Goal: Task Accomplishment & Management: Use online tool/utility

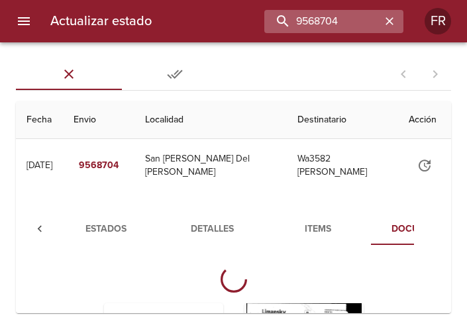
click at [387, 21] on icon "button" at bounding box center [389, 21] width 13 height 13
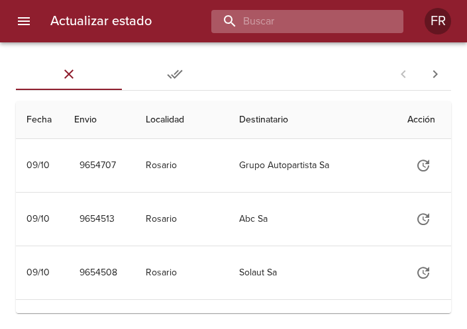
click at [339, 13] on input "buscar" at bounding box center [296, 21] width 170 height 23
type input "9630593"
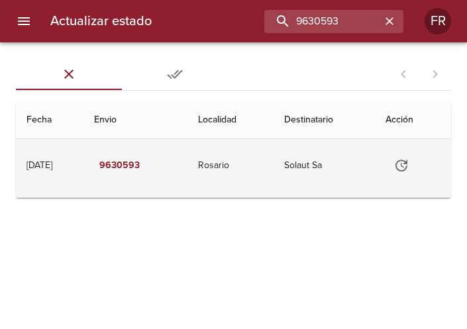
click at [406, 168] on icon "Tabla de envíos del cliente" at bounding box center [402, 166] width 16 height 16
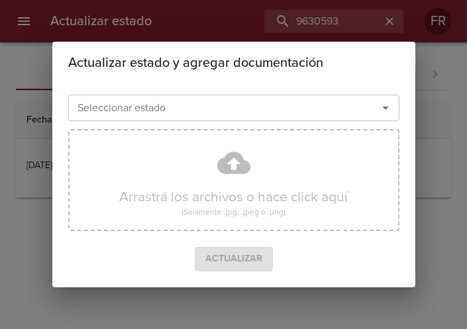
click at [384, 109] on icon "Abrir" at bounding box center [386, 108] width 16 height 16
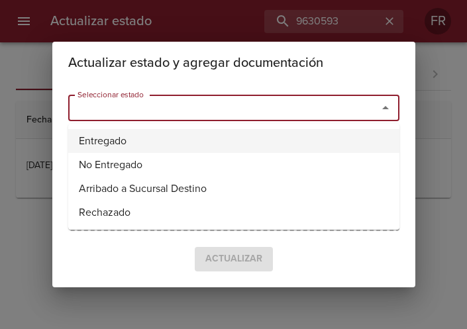
click at [266, 140] on li "Entregado" at bounding box center [233, 141] width 331 height 24
type input "Entregado"
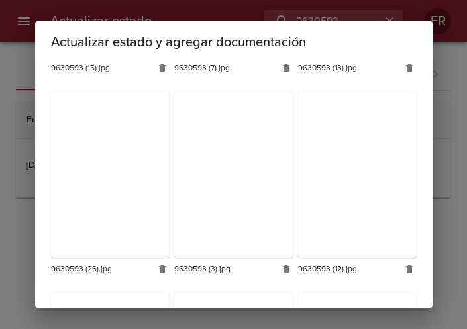
scroll to position [1774, 0]
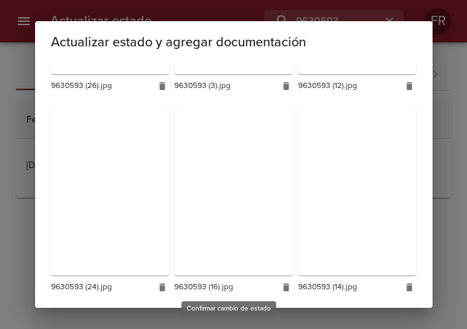
click at [243, 313] on span "Actualizar" at bounding box center [233, 321] width 57 height 17
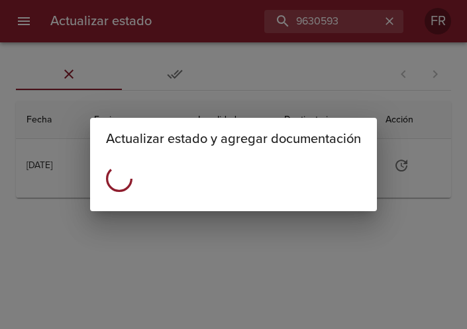
scroll to position [0, 0]
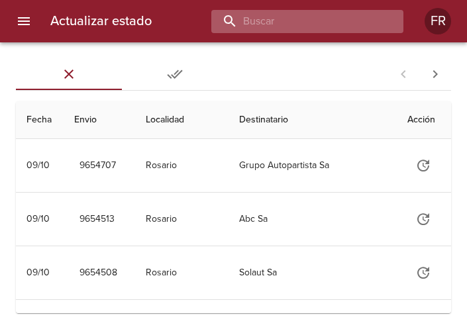
click at [316, 25] on input "buscar" at bounding box center [296, 21] width 170 height 23
type input "9626615"
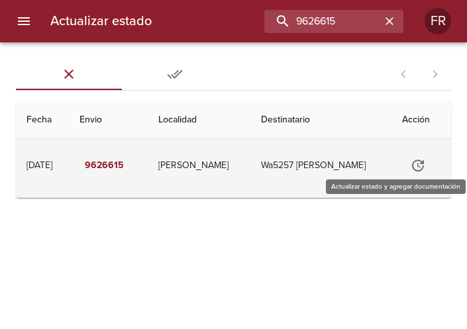
click at [416, 158] on icon "Tabla de envíos del cliente" at bounding box center [418, 166] width 16 height 16
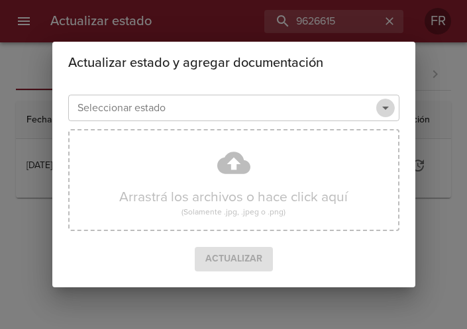
click at [386, 109] on icon "Abrir" at bounding box center [385, 108] width 7 height 3
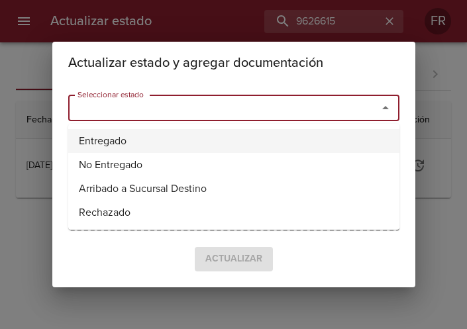
click at [194, 135] on li "Entregado" at bounding box center [233, 141] width 331 height 24
type input "Entregado"
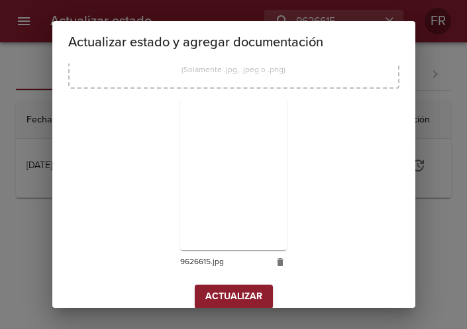
scroll to position [189, 0]
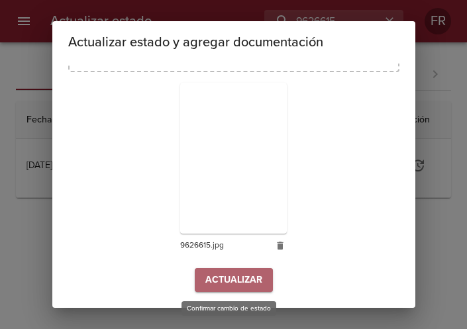
click at [226, 284] on span "Actualizar" at bounding box center [233, 280] width 57 height 17
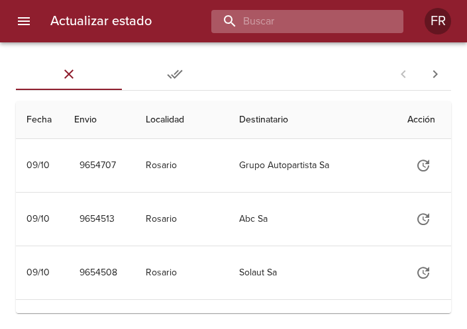
click at [309, 24] on input "buscar" at bounding box center [296, 21] width 170 height 23
type input "9573664"
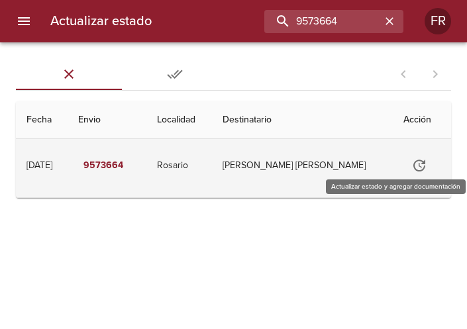
click at [416, 160] on icon "Tabla de envíos del cliente" at bounding box center [420, 166] width 16 height 16
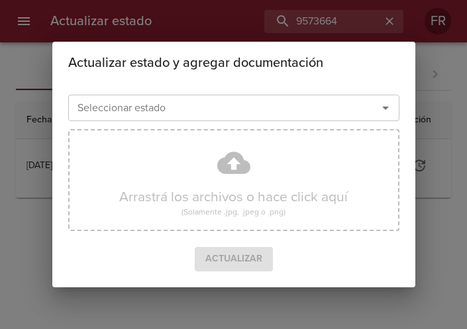
click at [384, 105] on icon "Abrir" at bounding box center [386, 108] width 16 height 16
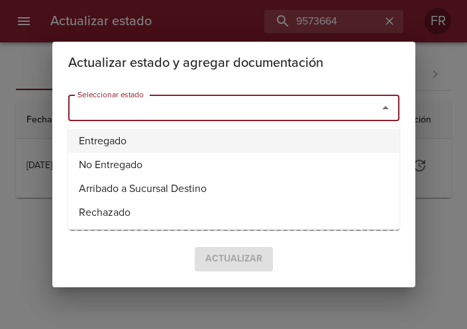
click at [164, 141] on li "Entregado" at bounding box center [233, 141] width 331 height 24
type input "Entregado"
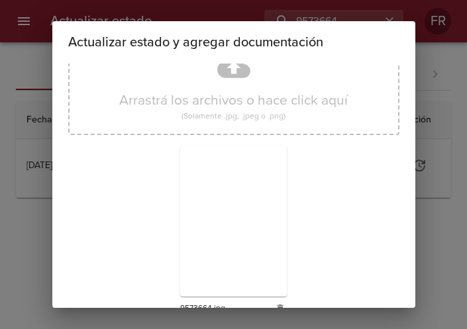
scroll to position [189, 0]
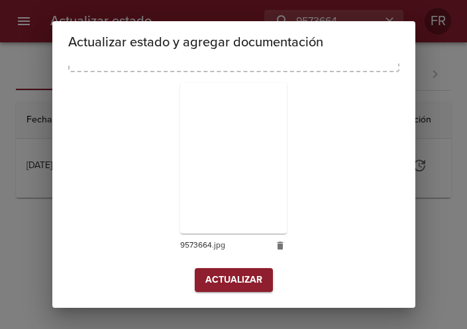
click at [231, 281] on span "Actualizar" at bounding box center [233, 280] width 57 height 17
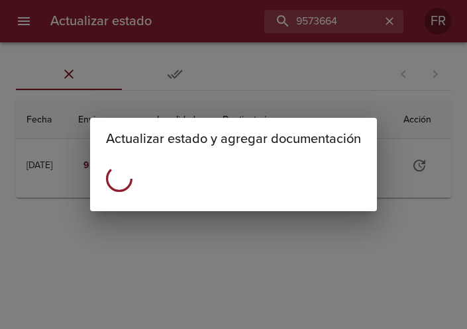
scroll to position [0, 0]
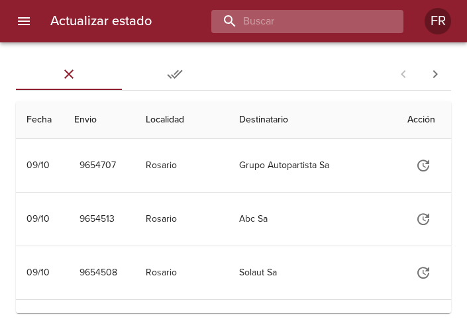
click at [319, 23] on input "buscar" at bounding box center [296, 21] width 170 height 23
type input "9602468"
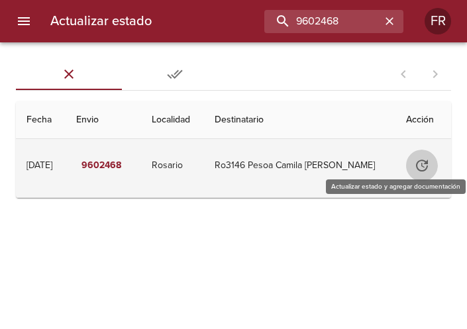
click at [424, 170] on icon "Tabla de envíos del cliente" at bounding box center [422, 166] width 16 height 16
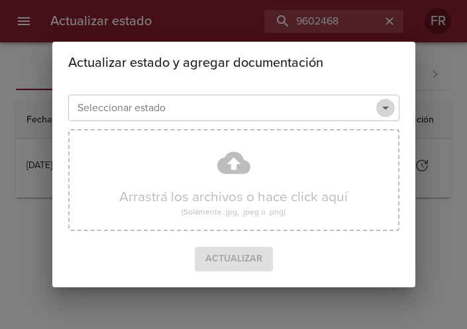
click at [380, 106] on icon "Abrir" at bounding box center [386, 108] width 16 height 16
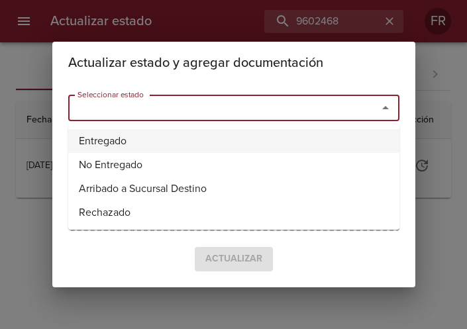
click at [203, 139] on li "Entregado" at bounding box center [233, 141] width 331 height 24
type input "Entregado"
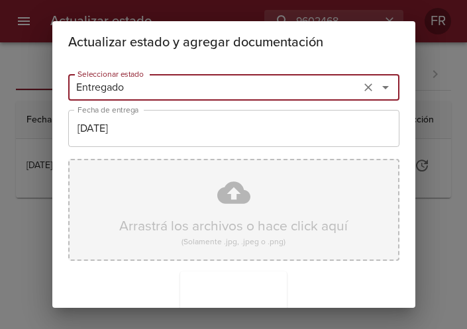
scroll to position [189, 0]
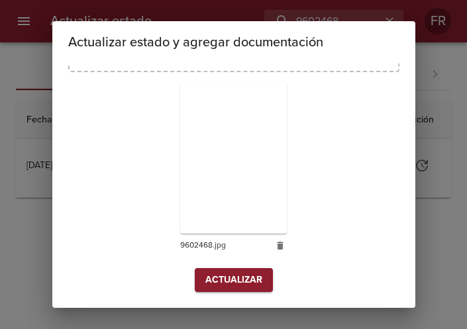
click at [235, 280] on span "Actualizar" at bounding box center [233, 280] width 57 height 17
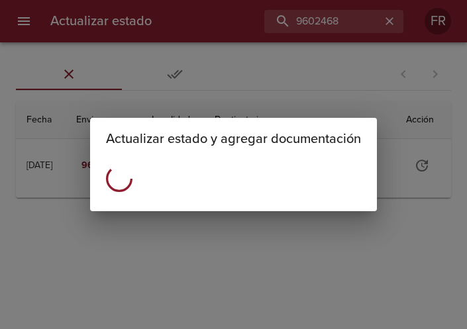
scroll to position [0, 0]
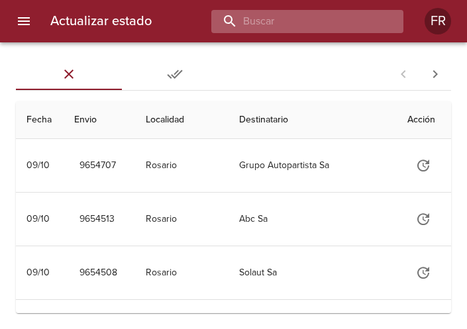
click at [342, 22] on input "buscar" at bounding box center [296, 21] width 170 height 23
type input "9617887"
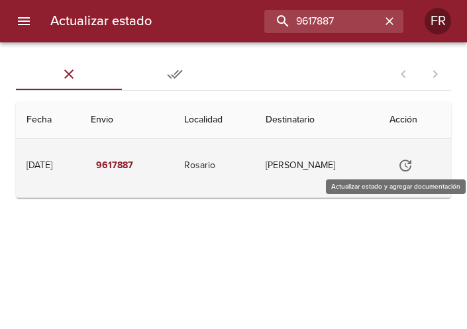
click at [414, 165] on icon "Tabla de envíos del cliente" at bounding box center [406, 166] width 16 height 16
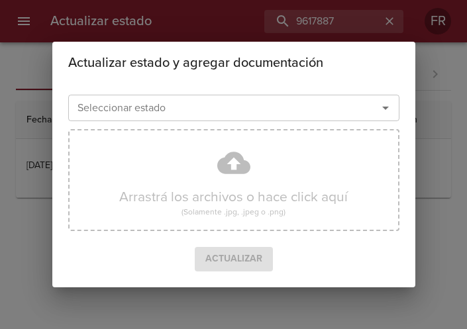
click at [381, 106] on icon "Abrir" at bounding box center [386, 108] width 16 height 16
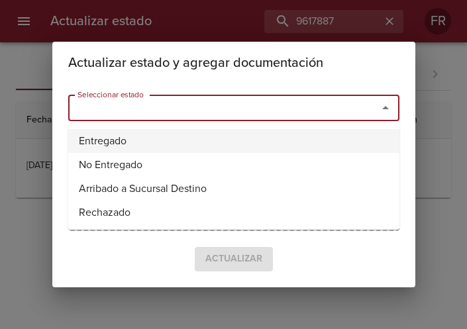
click at [212, 146] on li "Entregado" at bounding box center [233, 141] width 331 height 24
type input "Entregado"
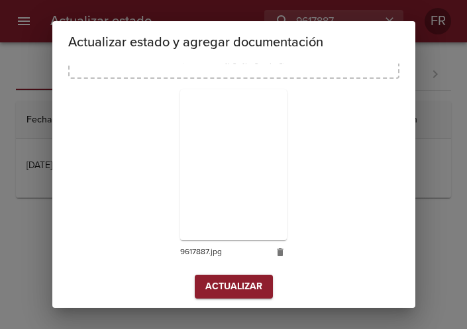
scroll to position [189, 0]
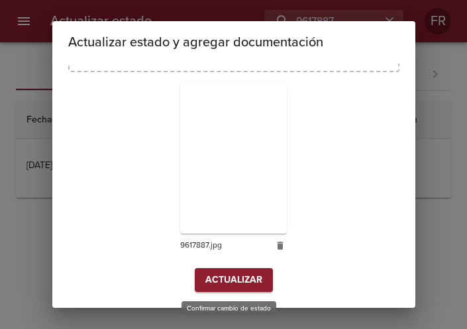
click at [261, 277] on button "Actualizar" at bounding box center [234, 280] width 78 height 25
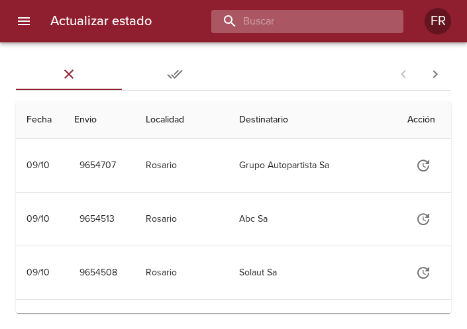
click at [299, 24] on input "buscar" at bounding box center [296, 21] width 170 height 23
type input "9583473"
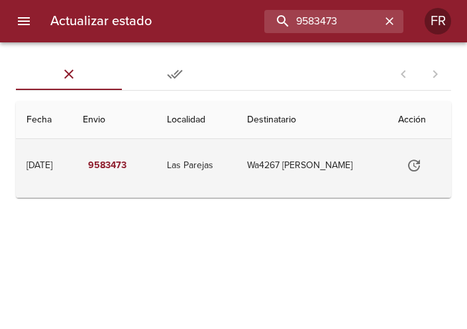
click at [418, 163] on icon "Tabla de envíos del cliente" at bounding box center [414, 166] width 16 height 16
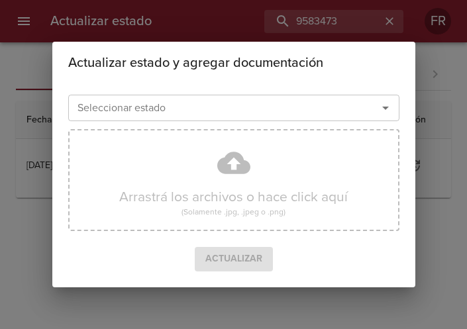
click at [386, 107] on icon "Abrir" at bounding box center [385, 108] width 7 height 3
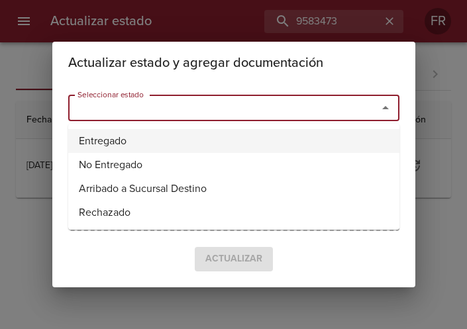
click at [226, 134] on li "Entregado" at bounding box center [233, 141] width 331 height 24
type input "Entregado"
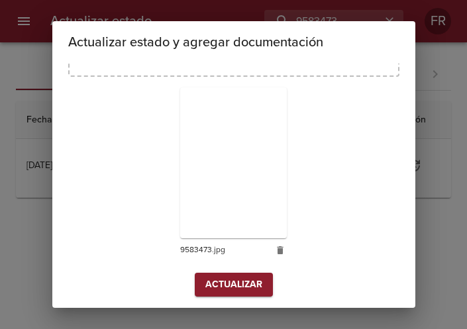
scroll to position [189, 0]
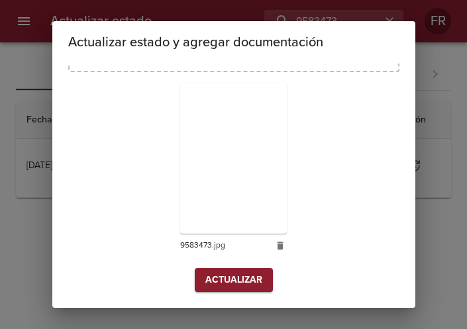
click at [238, 278] on span "Actualizar" at bounding box center [233, 280] width 57 height 17
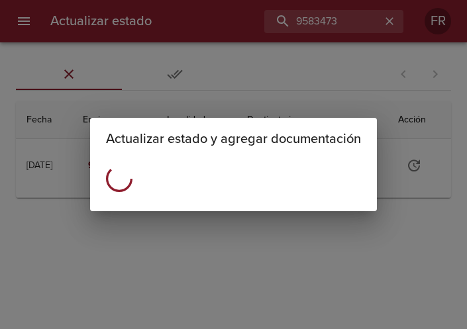
scroll to position [0, 0]
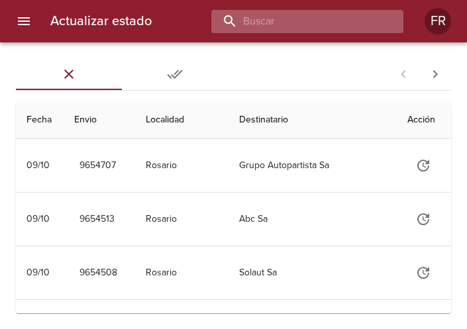
click at [299, 24] on input "buscar" at bounding box center [296, 21] width 170 height 23
type input "9630579"
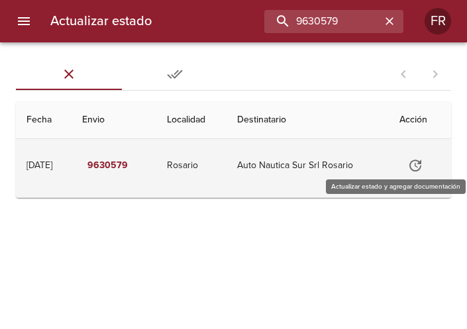
click at [418, 164] on icon "Tabla de envíos del cliente" at bounding box center [416, 166] width 16 height 16
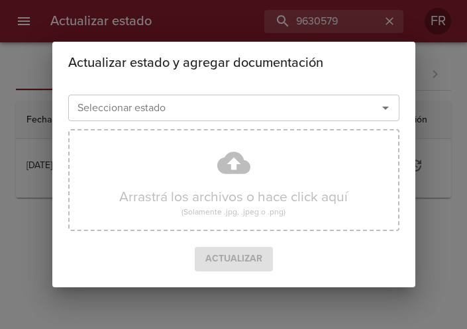
click at [388, 107] on icon "Abrir" at bounding box center [386, 108] width 16 height 16
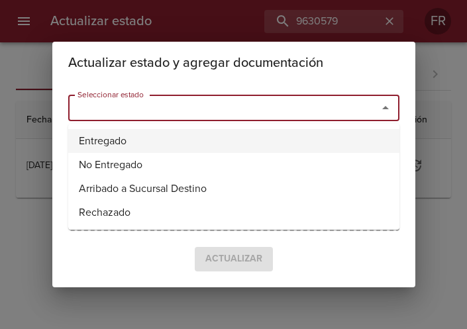
click at [188, 146] on li "Entregado" at bounding box center [233, 141] width 331 height 24
type input "Entregado"
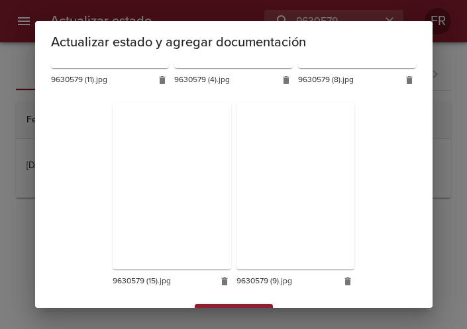
scroll to position [1380, 0]
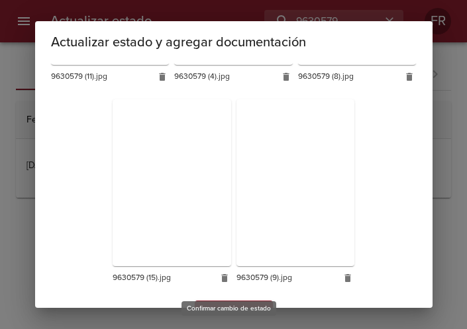
click at [238, 305] on span "Actualizar" at bounding box center [233, 313] width 57 height 17
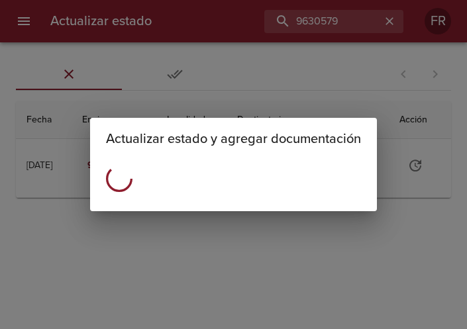
scroll to position [0, 0]
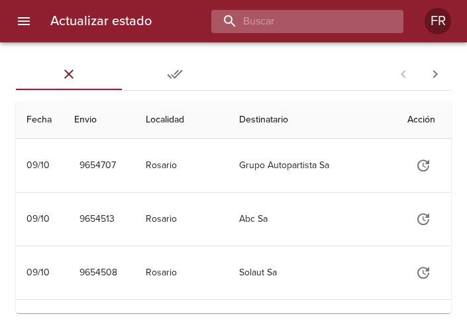
click at [319, 21] on input "buscar" at bounding box center [296, 21] width 170 height 23
type input "9635051"
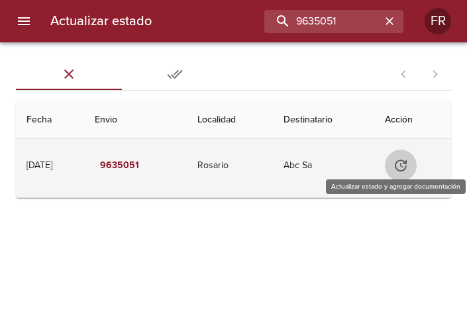
click at [409, 169] on icon "Tabla de envíos del cliente" at bounding box center [401, 166] width 16 height 16
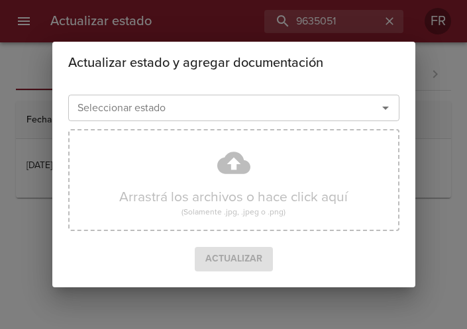
click at [381, 111] on icon "Abrir" at bounding box center [386, 108] width 16 height 16
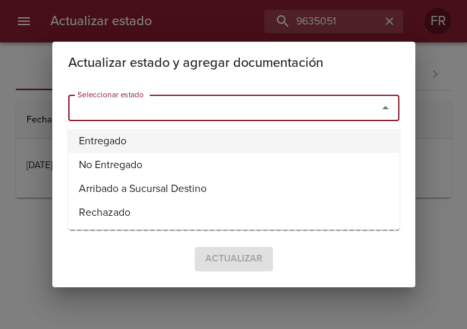
click at [201, 131] on li "Entregado" at bounding box center [233, 141] width 331 height 24
type input "Entregado"
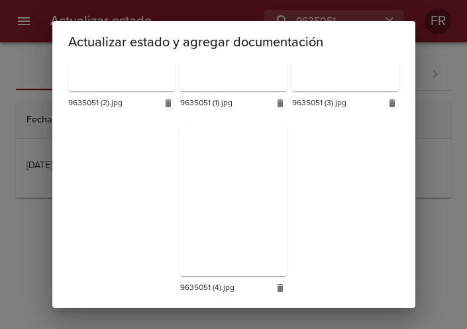
scroll to position [374, 0]
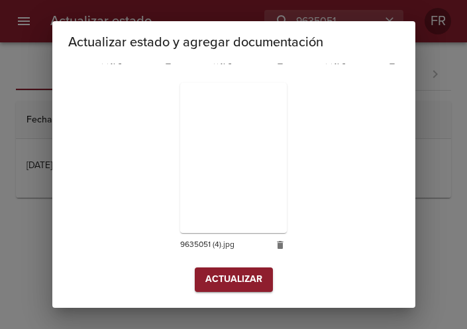
click at [208, 281] on span "Actualizar" at bounding box center [233, 280] width 57 height 17
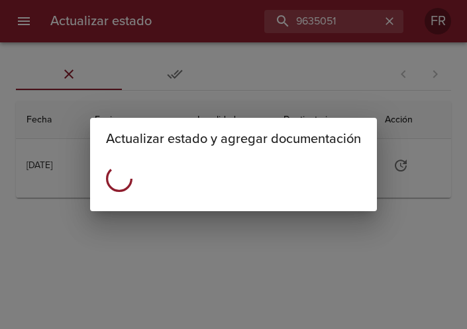
scroll to position [0, 0]
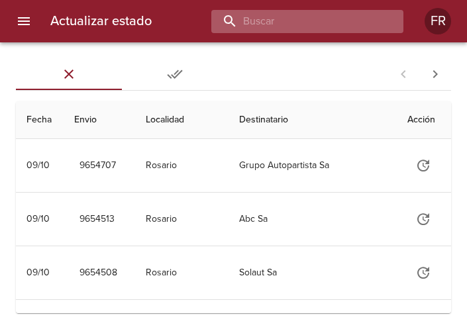
click at [302, 18] on input "buscar" at bounding box center [296, 21] width 170 height 23
type input "9635048"
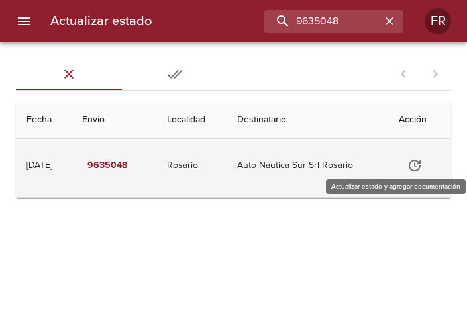
click at [421, 160] on icon "Tabla de envíos del cliente" at bounding box center [415, 166] width 16 height 16
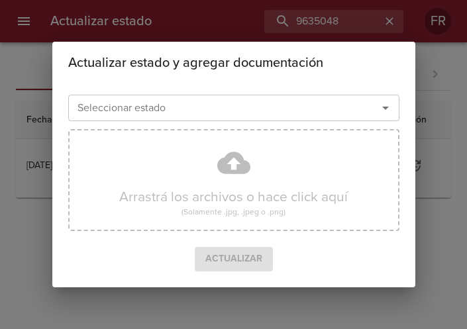
click at [388, 108] on icon "Abrir" at bounding box center [386, 108] width 16 height 16
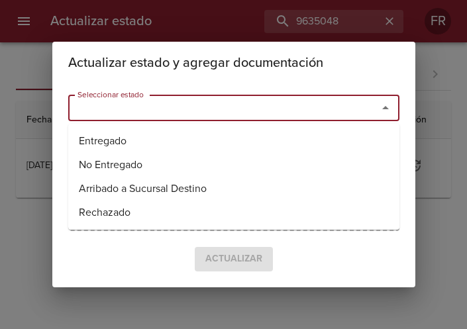
click at [252, 125] on ul "Entregado No Entregado Arribado a Sucursal Destino Rechazado" at bounding box center [233, 177] width 331 height 106
click at [220, 137] on li "Entregado" at bounding box center [233, 141] width 331 height 24
type input "Entregado"
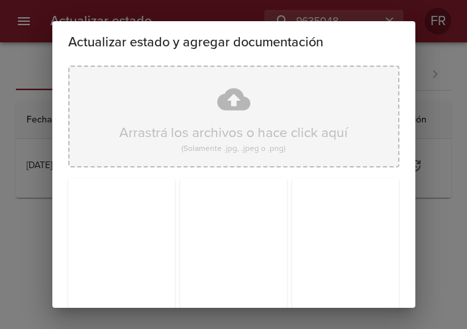
scroll to position [189, 0]
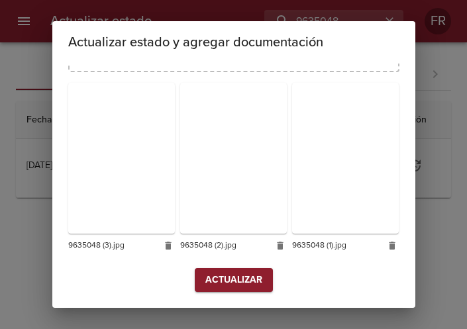
click at [213, 284] on span "Actualizar" at bounding box center [233, 280] width 57 height 17
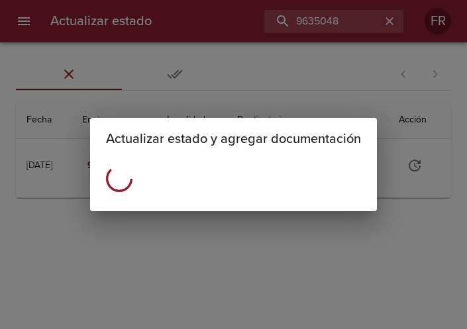
scroll to position [0, 0]
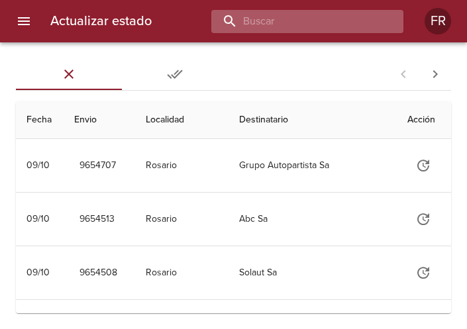
click at [311, 25] on input "buscar" at bounding box center [296, 21] width 170 height 23
type input "9635358"
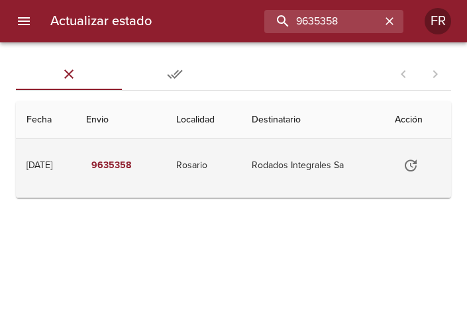
click at [417, 164] on icon "Tabla de envíos del cliente" at bounding box center [411, 166] width 12 height 12
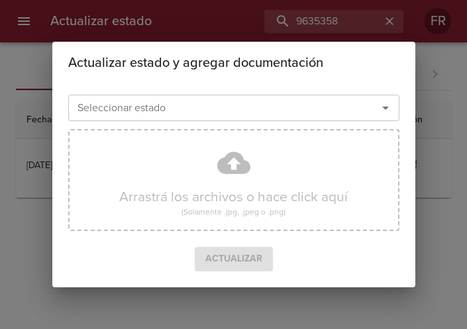
click at [385, 103] on icon "Abrir" at bounding box center [386, 108] width 16 height 16
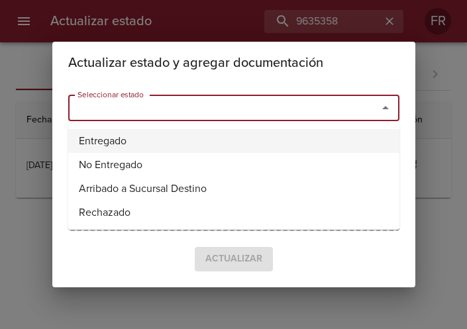
click at [163, 132] on li "Entregado" at bounding box center [233, 141] width 331 height 24
type input "Entregado"
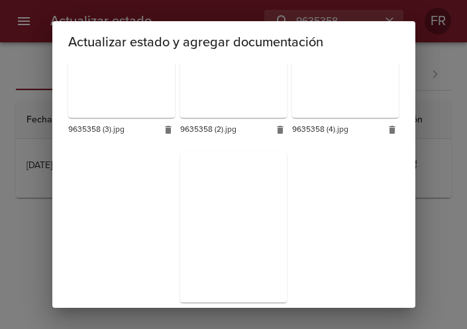
scroll to position [374, 0]
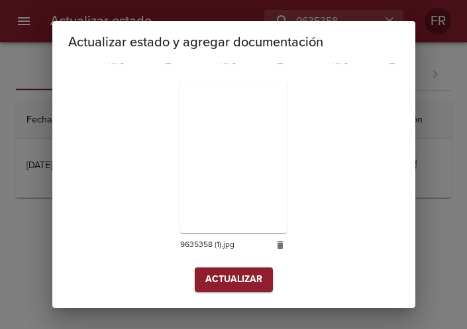
click at [225, 261] on div "Arrastrá los archivos o hace click aquí (Solamente .jpg, .jpeg o .png) 9635358 …" at bounding box center [233, 23] width 331 height 488
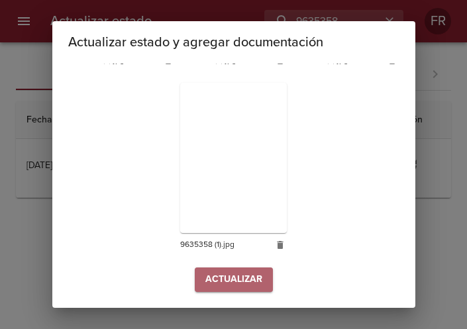
click at [227, 270] on button "Actualizar" at bounding box center [234, 280] width 78 height 25
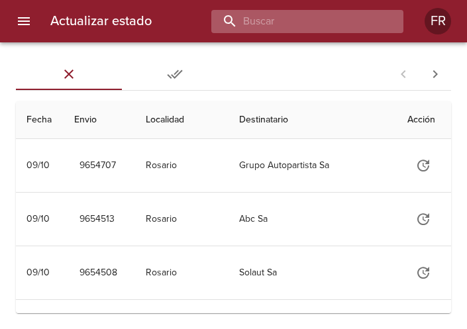
click at [308, 19] on input "buscar" at bounding box center [296, 21] width 170 height 23
type input "9630602"
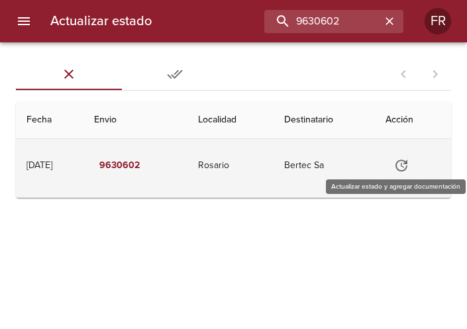
click at [401, 162] on icon "Tabla de envíos del cliente" at bounding box center [402, 166] width 16 height 16
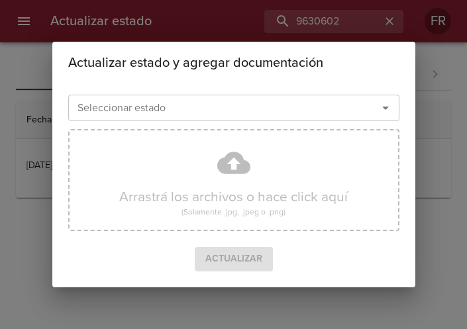
click at [380, 110] on icon "Abrir" at bounding box center [386, 108] width 16 height 16
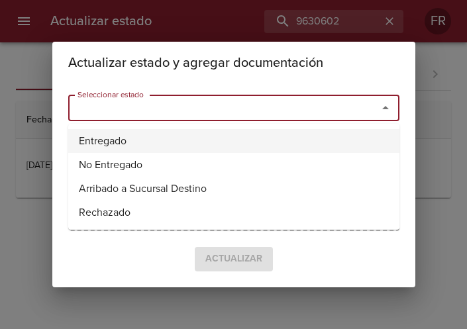
click at [229, 134] on li "Entregado" at bounding box center [233, 141] width 331 height 24
type input "Entregado"
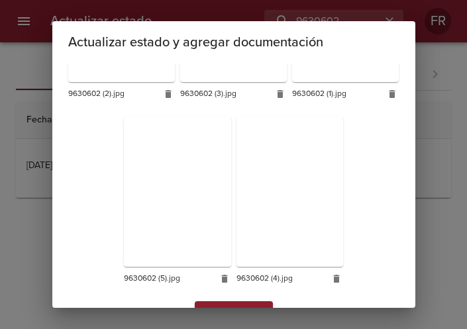
scroll to position [374, 0]
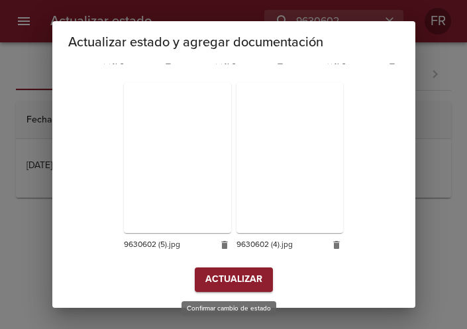
click at [219, 283] on span "Actualizar" at bounding box center [233, 280] width 57 height 17
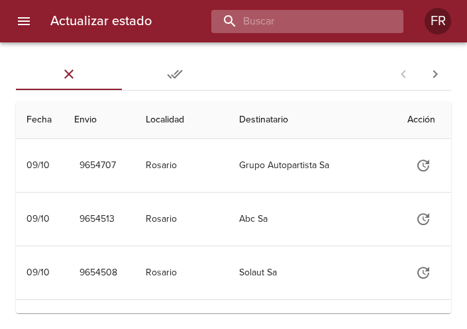
click at [314, 23] on input "buscar" at bounding box center [296, 21] width 170 height 23
type input "9630589"
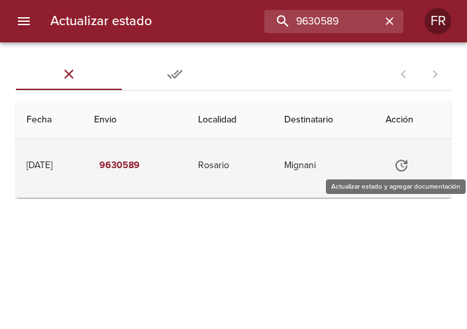
click at [404, 170] on icon "Tabla de envíos del cliente" at bounding box center [402, 166] width 16 height 16
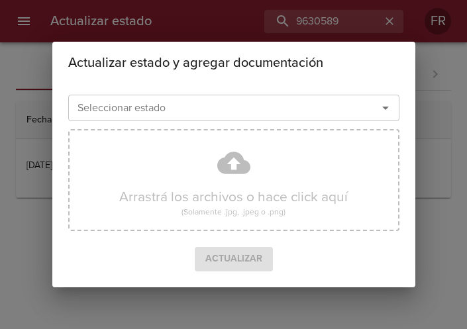
click at [396, 109] on div "Seleccionar estado" at bounding box center [233, 108] width 331 height 27
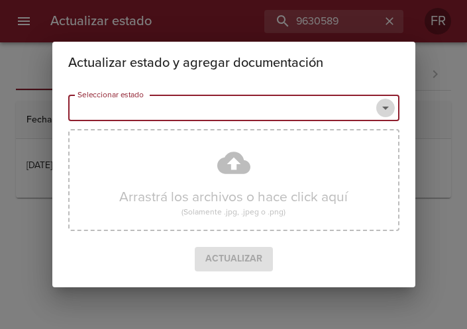
click at [392, 109] on icon "Abrir" at bounding box center [386, 108] width 16 height 16
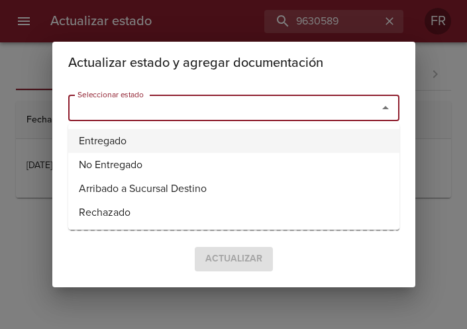
click at [254, 133] on li "Entregado" at bounding box center [233, 141] width 331 height 24
type input "Entregado"
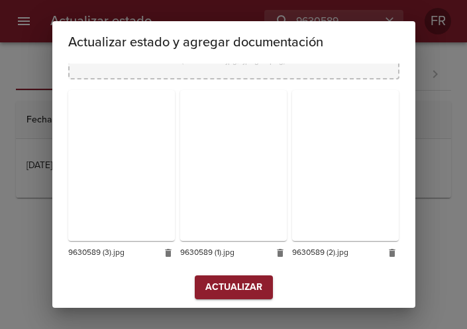
scroll to position [189, 0]
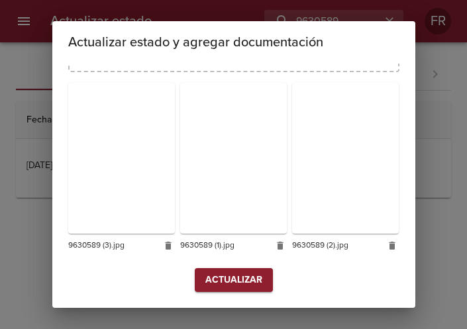
click at [242, 279] on span "Actualizar" at bounding box center [233, 280] width 57 height 17
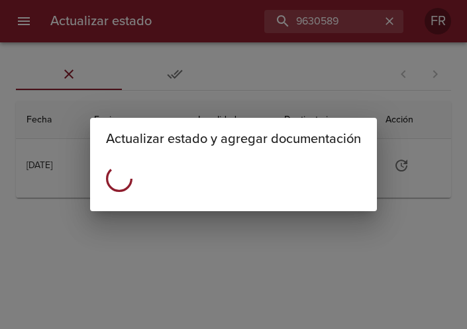
scroll to position [0, 0]
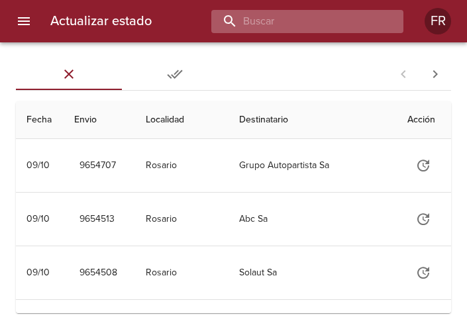
click at [288, 27] on input "buscar" at bounding box center [296, 21] width 170 height 23
type input "9639751"
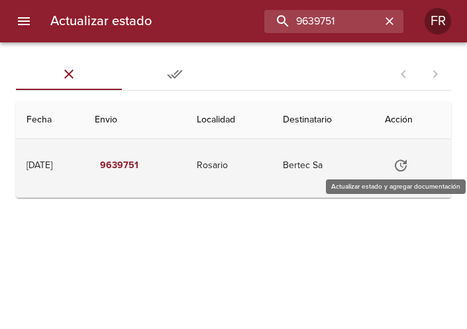
click at [407, 167] on icon "Tabla de envíos del cliente" at bounding box center [401, 166] width 12 height 12
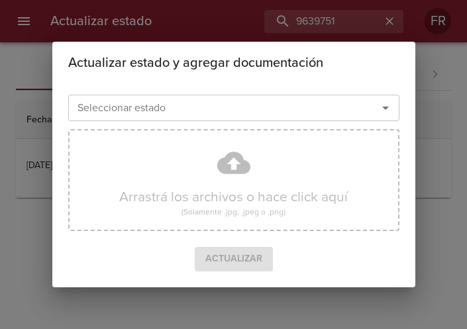
click at [389, 105] on icon "Abrir" at bounding box center [386, 108] width 16 height 16
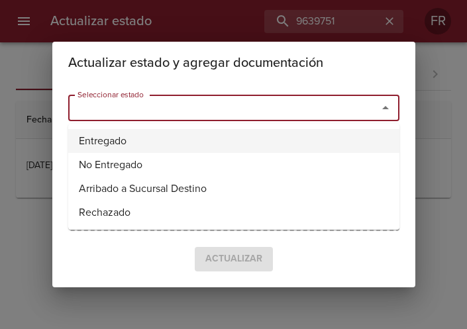
click at [233, 132] on li "Entregado" at bounding box center [233, 141] width 331 height 24
type input "Entregado"
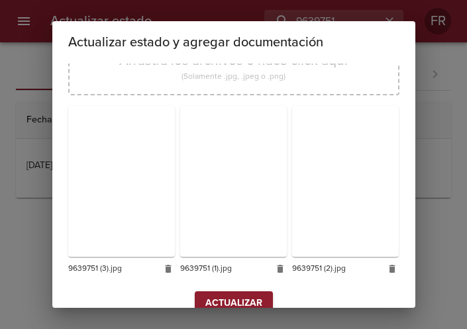
scroll to position [189, 0]
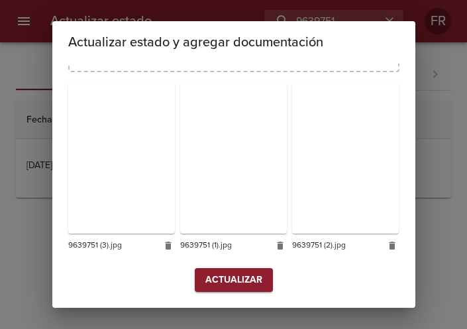
click at [240, 278] on span "Actualizar" at bounding box center [233, 280] width 57 height 17
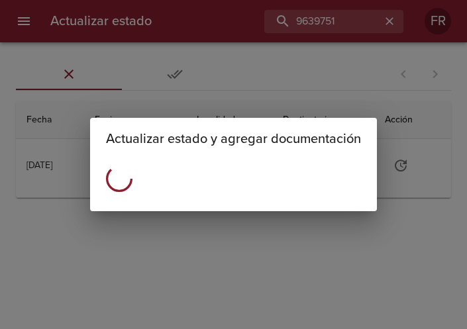
scroll to position [0, 0]
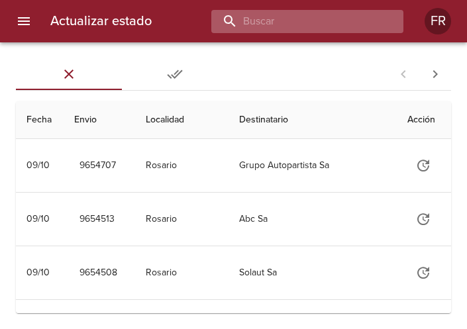
click at [286, 32] on input "buscar" at bounding box center [296, 21] width 170 height 23
type input "9639724"
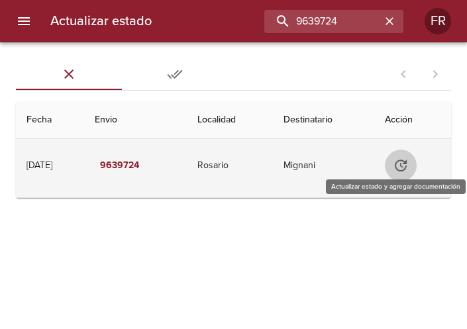
click at [402, 164] on icon "Tabla de envíos del cliente" at bounding box center [401, 166] width 12 height 12
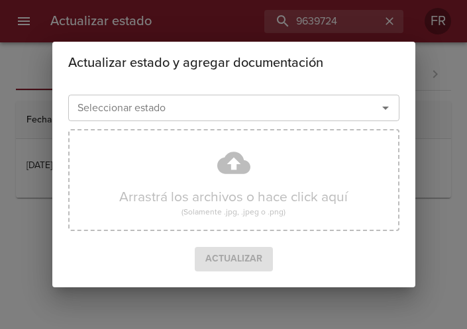
click at [384, 116] on icon "Abrir" at bounding box center [386, 108] width 16 height 16
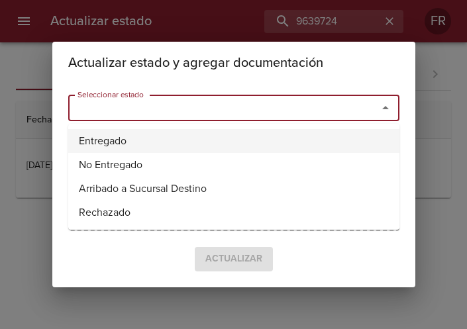
click at [212, 136] on li "Entregado" at bounding box center [233, 141] width 331 height 24
type input "Entregado"
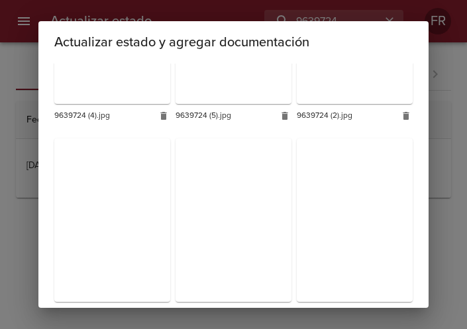
scroll to position [397, 0]
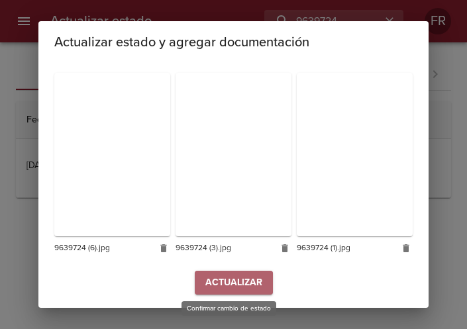
click at [227, 275] on span "Actualizar" at bounding box center [233, 283] width 57 height 17
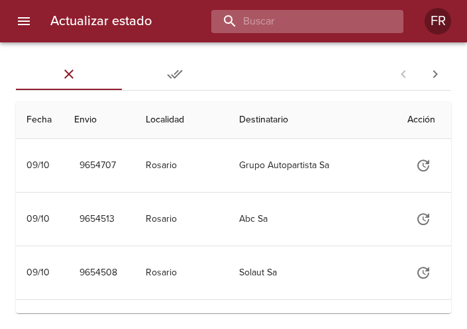
click at [331, 27] on input "buscar" at bounding box center [296, 21] width 170 height 23
type input "9639705"
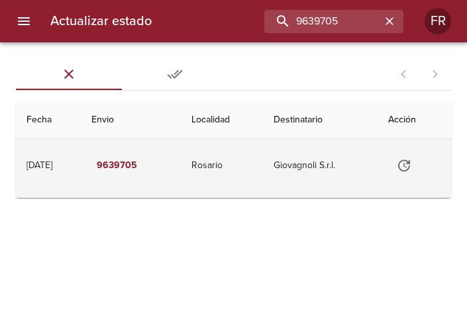
click at [410, 165] on icon "Tabla de envíos del cliente" at bounding box center [404, 166] width 16 height 16
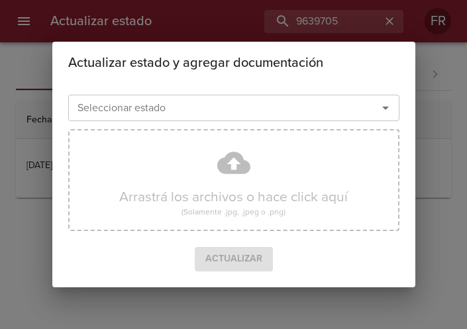
click at [383, 104] on icon "Abrir" at bounding box center [386, 108] width 16 height 16
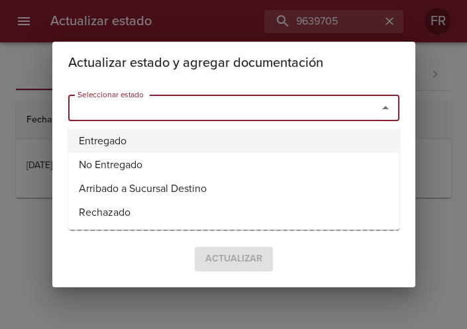
click at [221, 139] on li "Entregado" at bounding box center [233, 141] width 331 height 24
type input "Entregado"
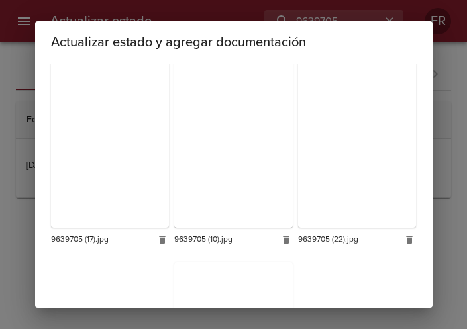
scroll to position [1577, 0]
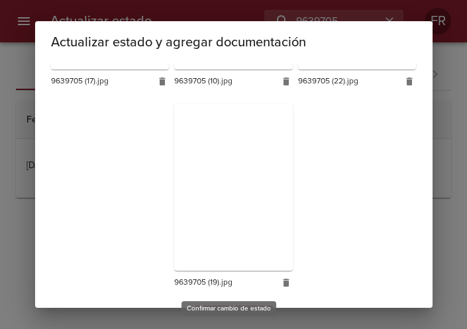
click at [233, 309] on span "Actualizar" at bounding box center [233, 317] width 57 height 17
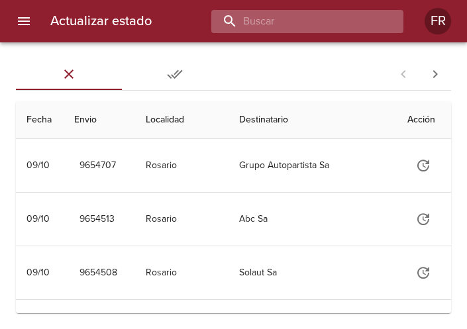
click at [349, 19] on input "buscar" at bounding box center [296, 21] width 170 height 23
type input "9639773"
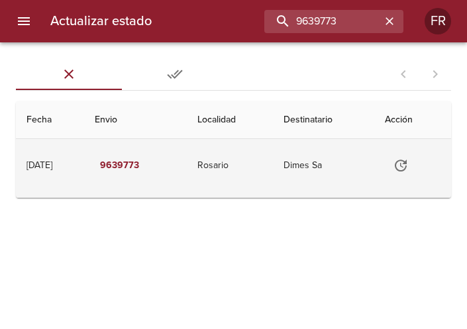
click at [402, 161] on icon "Tabla de envíos del cliente" at bounding box center [401, 166] width 16 height 16
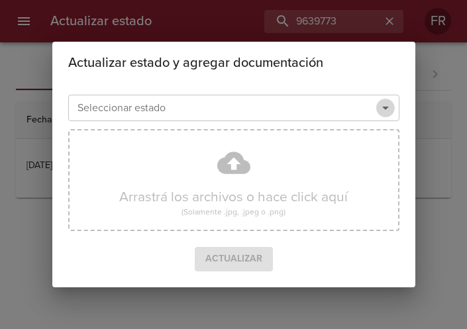
click at [380, 110] on icon "Abrir" at bounding box center [386, 108] width 16 height 16
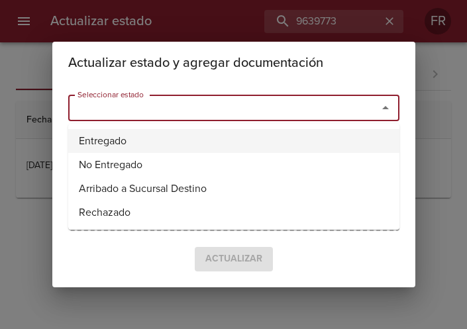
click at [183, 139] on li "Entregado" at bounding box center [233, 141] width 331 height 24
type input "Entregado"
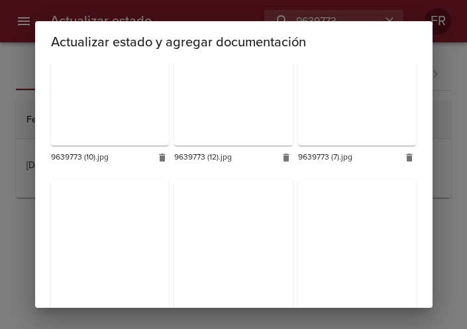
scroll to position [791, 0]
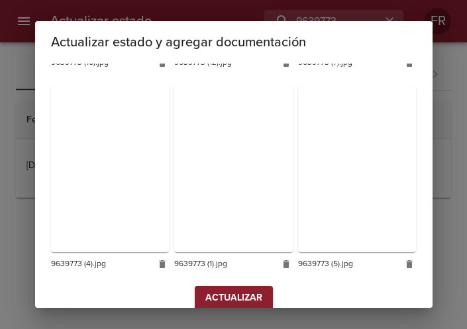
click at [219, 290] on span "Actualizar" at bounding box center [233, 298] width 57 height 17
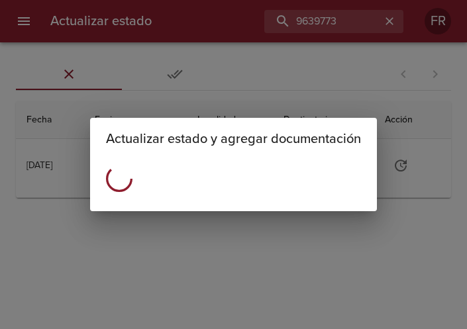
scroll to position [0, 0]
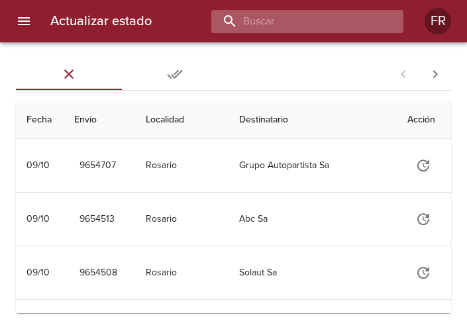
click at [322, 16] on input "buscar" at bounding box center [296, 21] width 170 height 23
type input "9639761"
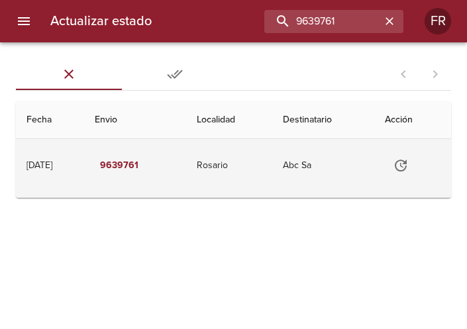
click at [404, 166] on icon "Tabla de envíos del cliente" at bounding box center [401, 166] width 16 height 16
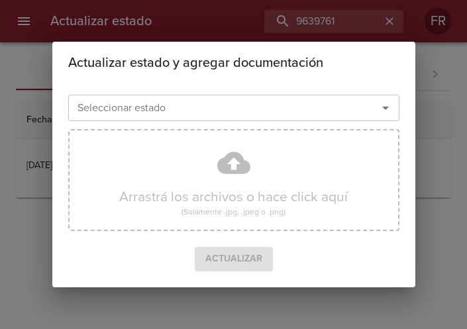
click at [388, 108] on icon "Abrir" at bounding box center [386, 108] width 16 height 16
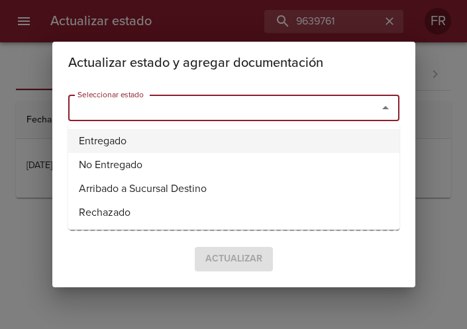
click at [194, 139] on li "Entregado" at bounding box center [233, 141] width 331 height 24
type input "Entregado"
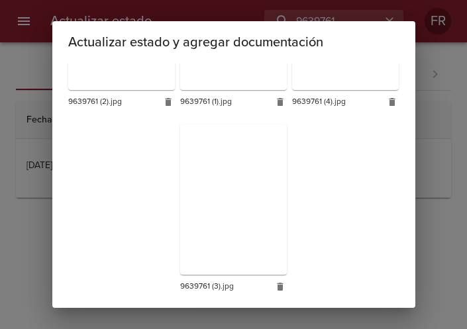
scroll to position [374, 0]
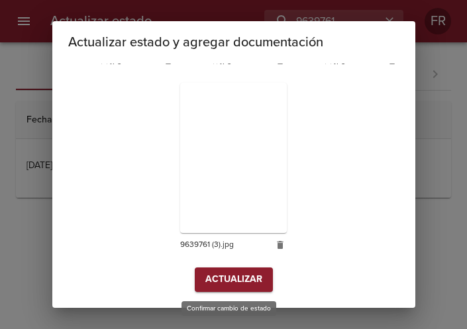
click at [223, 278] on span "Actualizar" at bounding box center [233, 280] width 57 height 17
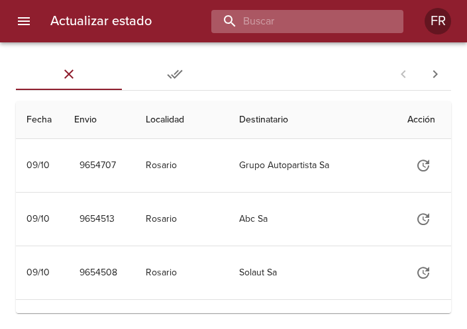
click at [313, 17] on input "buscar" at bounding box center [296, 21] width 170 height 23
type input "9639716"
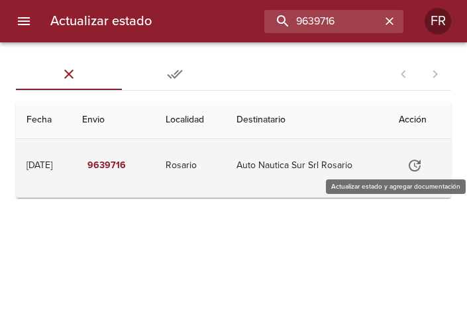
click at [419, 166] on icon "Tabla de envíos del cliente" at bounding box center [415, 166] width 12 height 12
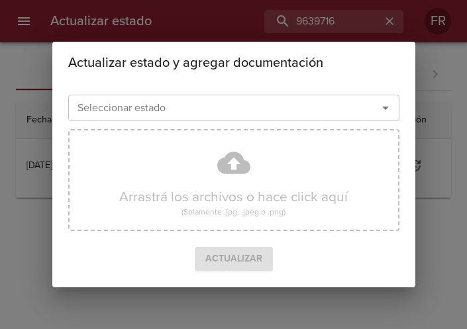
click at [381, 107] on icon "Abrir" at bounding box center [386, 108] width 16 height 16
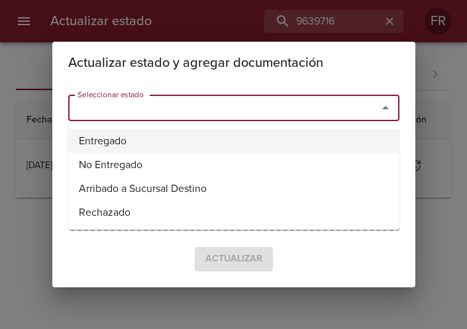
click at [203, 141] on li "Entregado" at bounding box center [233, 141] width 331 height 24
type input "Entregado"
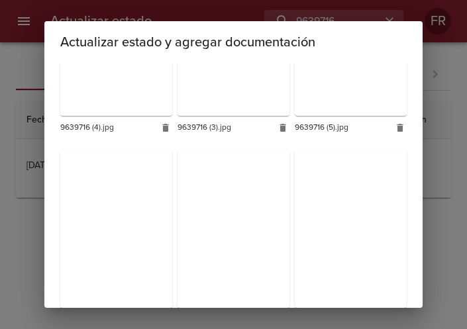
scroll to position [388, 0]
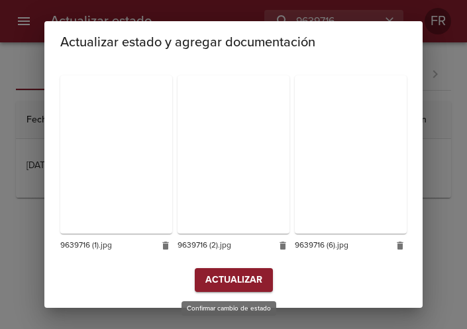
click at [221, 282] on span "Actualizar" at bounding box center [233, 280] width 57 height 17
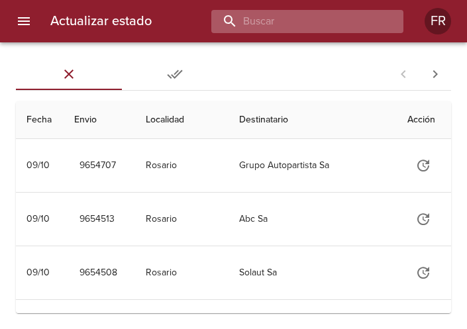
click at [331, 17] on input "buscar" at bounding box center [296, 21] width 170 height 23
type input "9639736"
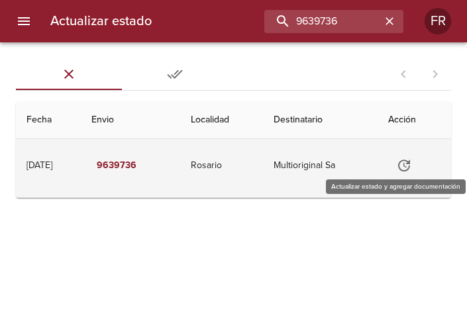
click at [402, 164] on icon "Tabla de envíos del cliente" at bounding box center [404, 166] width 16 height 16
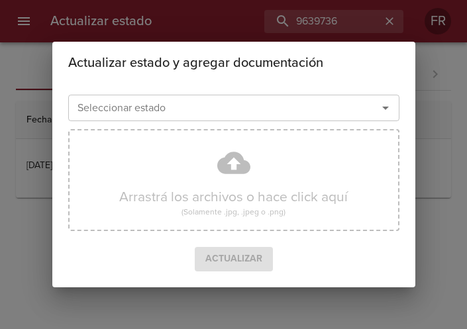
click at [388, 113] on icon "Abrir" at bounding box center [386, 108] width 16 height 16
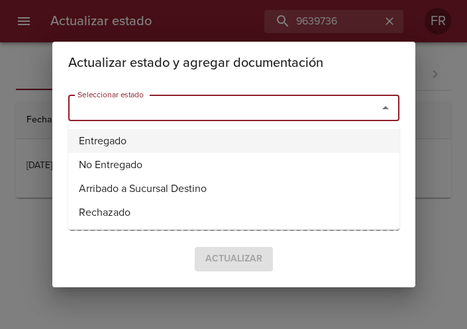
click at [195, 138] on li "Entregado" at bounding box center [233, 141] width 331 height 24
type input "Entregado"
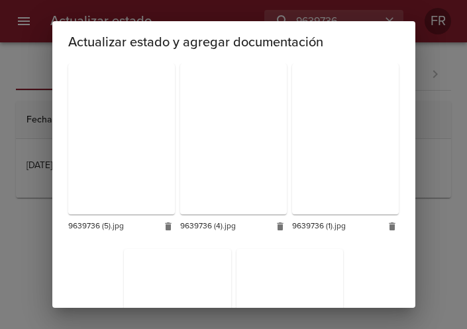
scroll to position [374, 0]
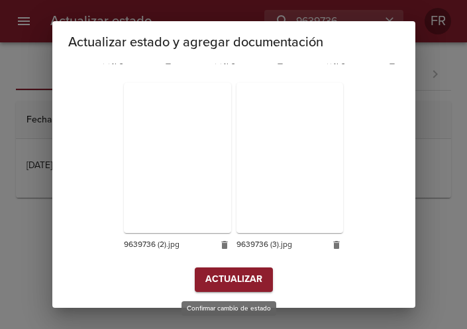
click at [234, 284] on span "Actualizar" at bounding box center [233, 280] width 57 height 17
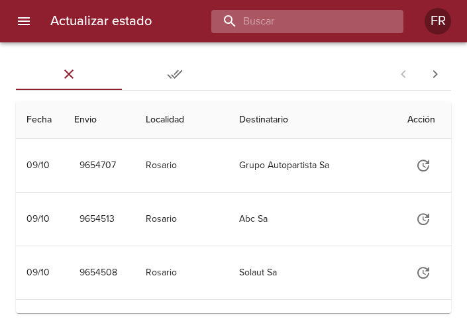
click at [348, 17] on input "buscar" at bounding box center [296, 21] width 170 height 23
type input "9599168"
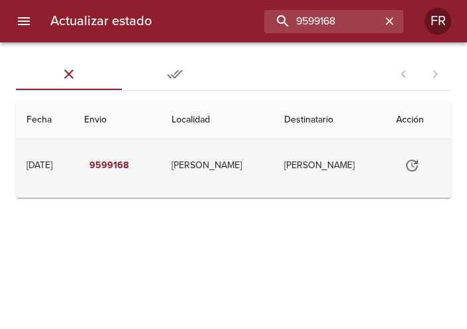
click at [406, 164] on icon "Tabla de envíos del cliente" at bounding box center [412, 166] width 16 height 16
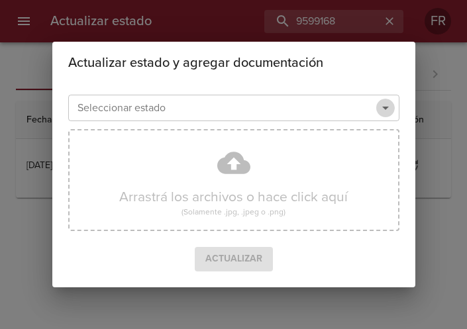
click at [391, 109] on icon "Abrir" at bounding box center [386, 108] width 16 height 16
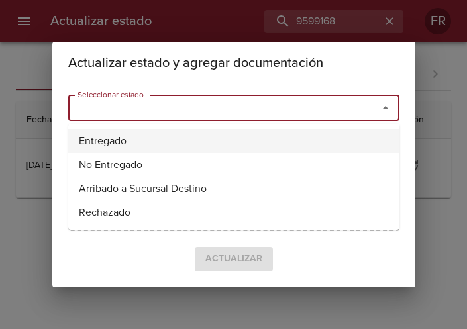
click at [230, 135] on li "Entregado" at bounding box center [233, 141] width 331 height 24
type input "Entregado"
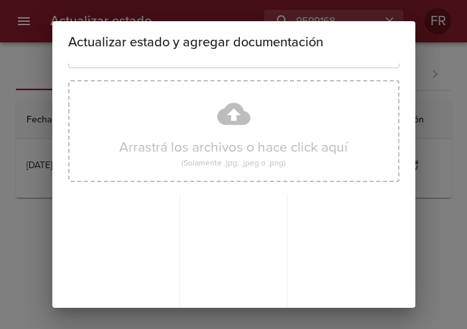
scroll to position [189, 0]
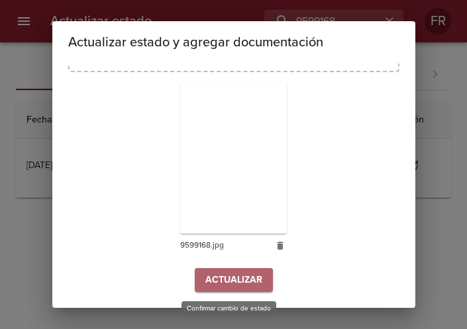
click at [222, 283] on span "Actualizar" at bounding box center [233, 280] width 57 height 17
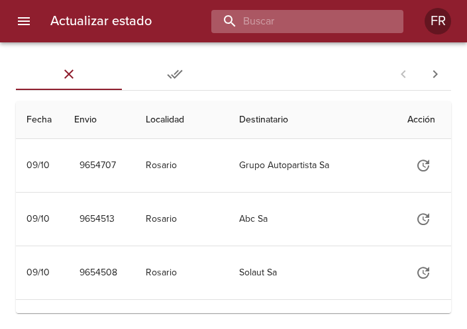
click at [358, 19] on input "buscar" at bounding box center [296, 21] width 170 height 23
type input "9623634"
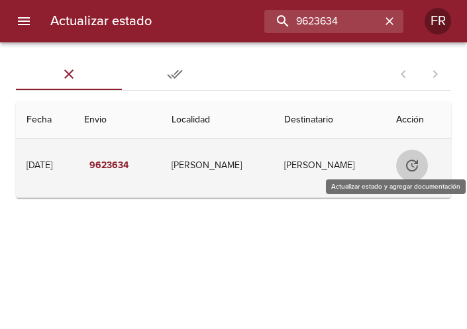
click at [404, 161] on icon "Tabla de envíos del cliente" at bounding box center [412, 166] width 16 height 16
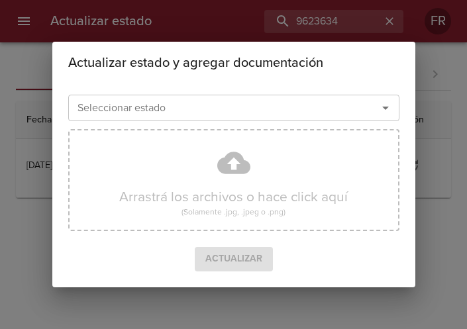
click at [388, 111] on icon "Abrir" at bounding box center [386, 108] width 16 height 16
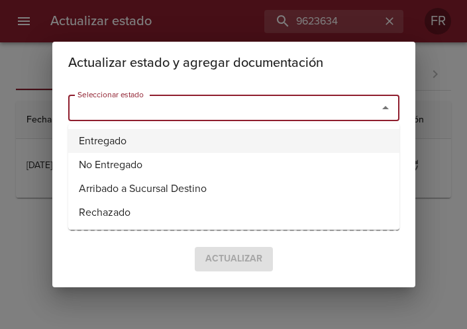
click at [268, 139] on li "Entregado" at bounding box center [233, 141] width 331 height 24
type input "Entregado"
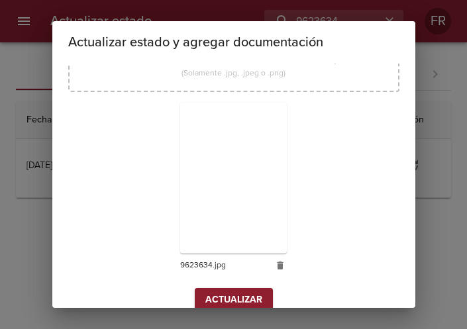
scroll to position [189, 0]
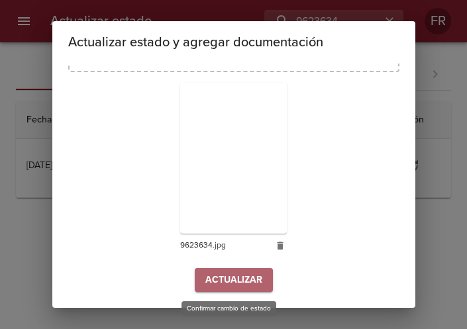
click at [222, 270] on button "Actualizar" at bounding box center [234, 280] width 78 height 25
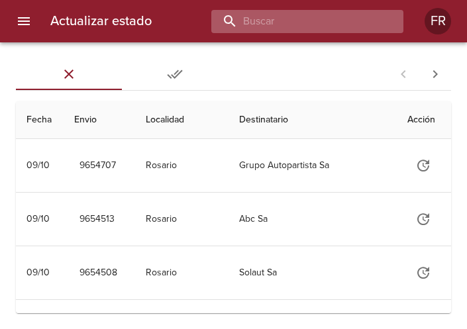
click at [337, 22] on input "buscar" at bounding box center [296, 21] width 170 height 23
type input "9640637"
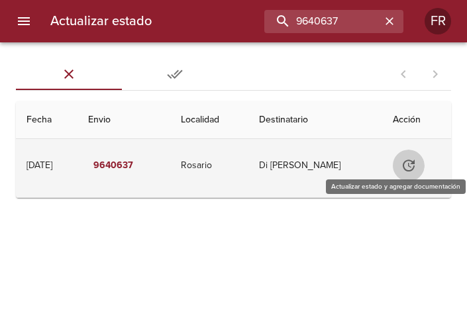
click at [415, 160] on icon "Tabla de envíos del cliente" at bounding box center [409, 166] width 16 height 16
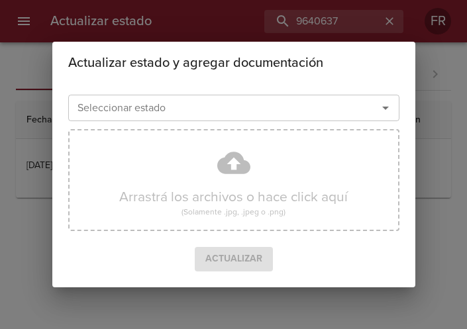
click at [389, 111] on icon "Abrir" at bounding box center [386, 108] width 16 height 16
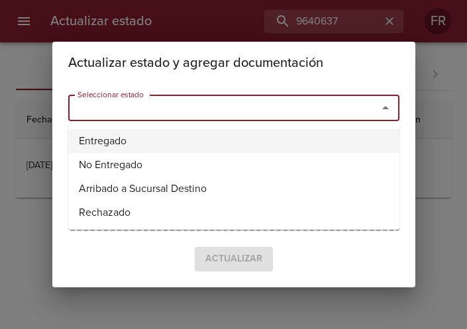
click at [234, 135] on li "Entregado" at bounding box center [233, 141] width 331 height 24
type input "Entregado"
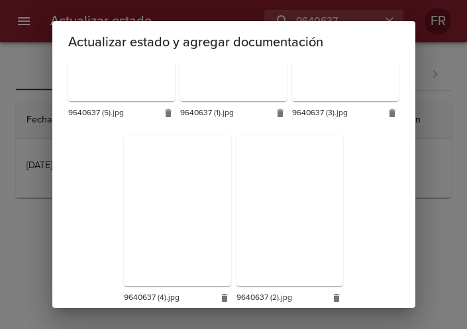
scroll to position [374, 0]
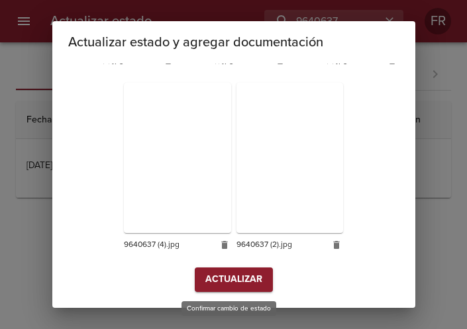
click at [231, 278] on span "Actualizar" at bounding box center [233, 280] width 57 height 17
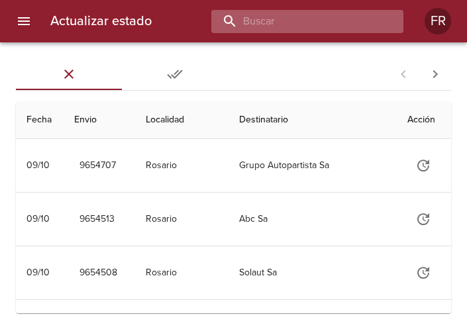
click at [278, 24] on input "buscar" at bounding box center [296, 21] width 170 height 23
type input "9639742"
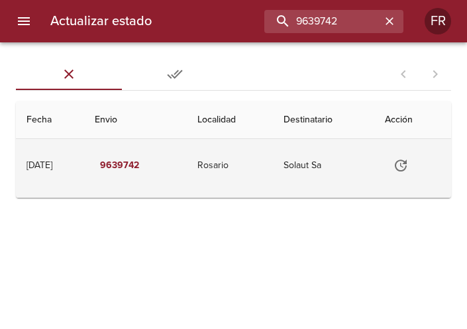
click at [402, 162] on icon "Tabla de envíos del cliente" at bounding box center [401, 166] width 12 height 12
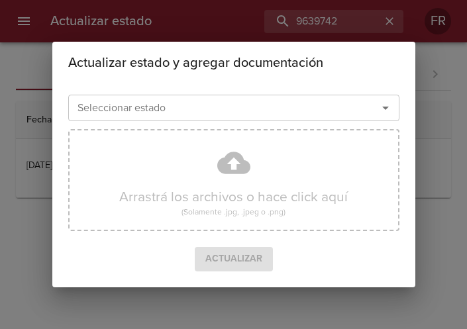
drag, startPoint x: 384, startPoint y: 105, endPoint x: 359, endPoint y: 117, distance: 28.5
click at [384, 106] on icon "Abrir" at bounding box center [386, 108] width 16 height 16
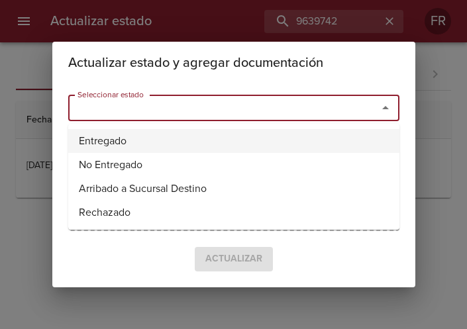
click at [256, 140] on li "Entregado" at bounding box center [233, 141] width 331 height 24
type input "Entregado"
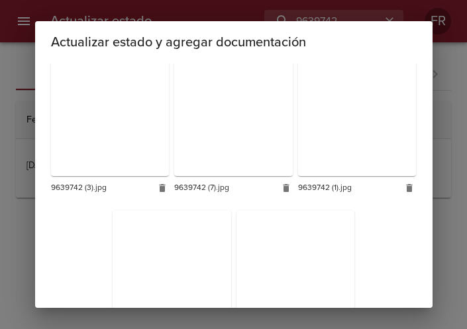
scroll to position [594, 0]
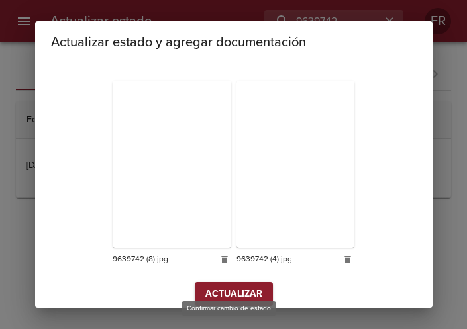
click at [207, 286] on span "Actualizar" at bounding box center [233, 294] width 57 height 17
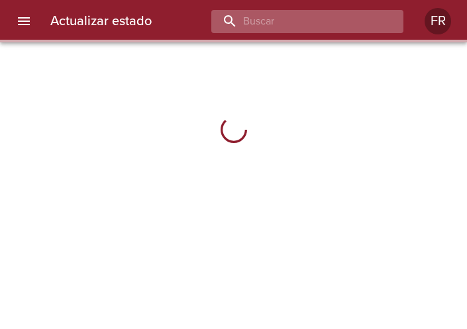
click at [355, 19] on input "buscar" at bounding box center [296, 21] width 170 height 23
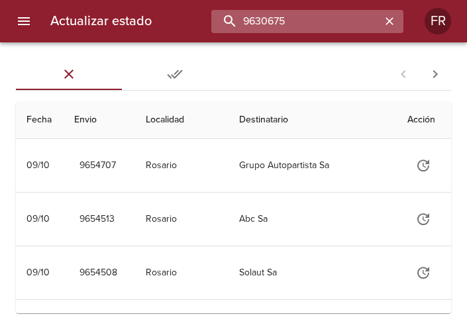
type input "9630675"
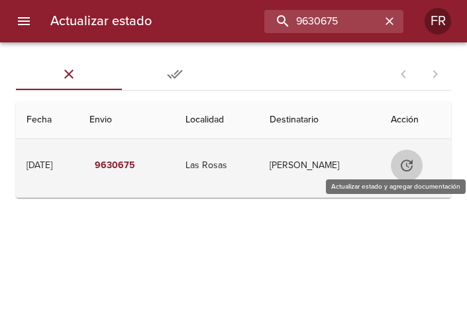
click at [406, 160] on icon "Tabla de envíos del cliente" at bounding box center [407, 166] width 16 height 16
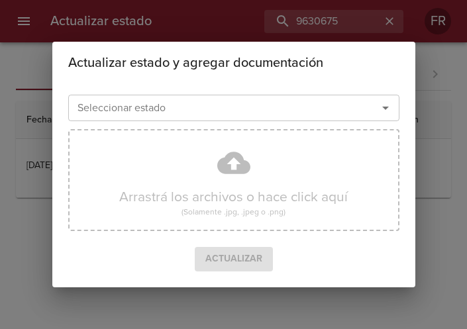
click at [385, 99] on button "Abrir" at bounding box center [385, 108] width 19 height 19
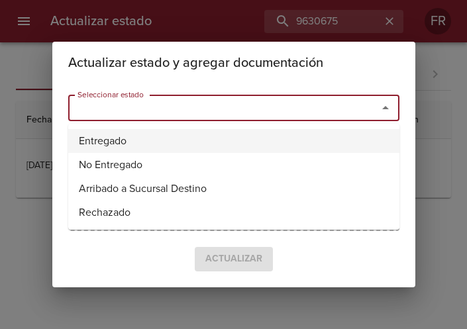
click at [213, 131] on li "Entregado" at bounding box center [233, 141] width 331 height 24
type input "Entregado"
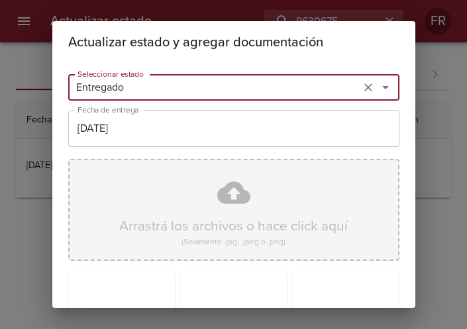
scroll to position [189, 0]
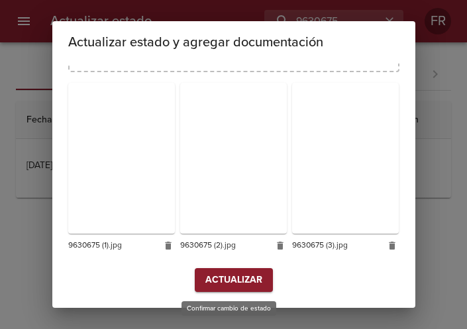
click at [223, 280] on span "Actualizar" at bounding box center [233, 280] width 57 height 17
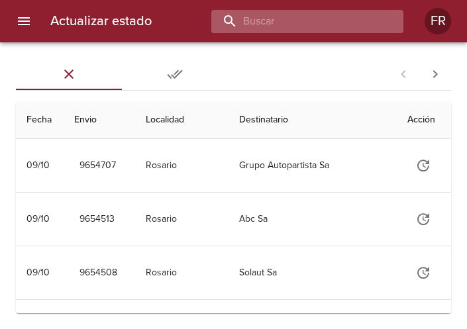
click at [299, 25] on input "buscar" at bounding box center [296, 21] width 170 height 23
type input "9643669"
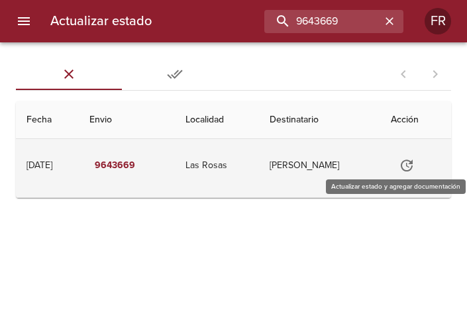
click at [411, 161] on icon "Tabla de envíos del cliente" at bounding box center [407, 166] width 16 height 16
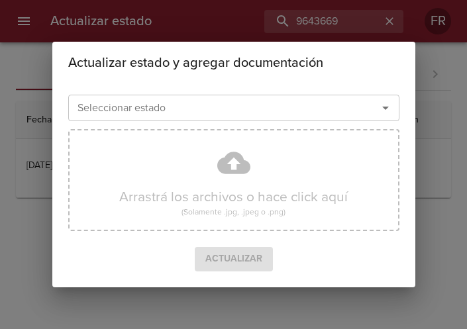
click at [384, 109] on icon "Abrir" at bounding box center [386, 108] width 16 height 16
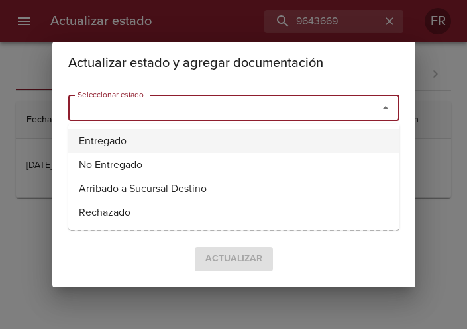
click at [180, 133] on li "Entregado" at bounding box center [233, 141] width 331 height 24
type input "Entregado"
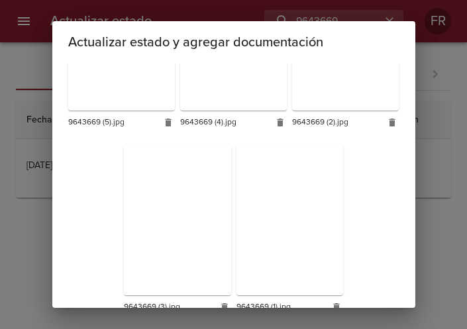
scroll to position [374, 0]
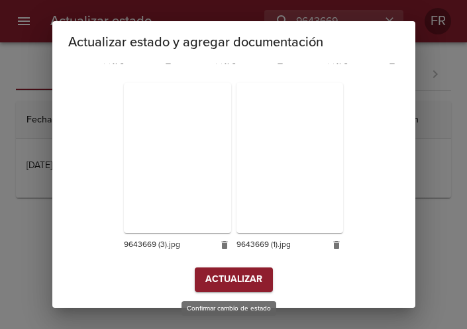
click at [223, 284] on span "Actualizar" at bounding box center [233, 280] width 57 height 17
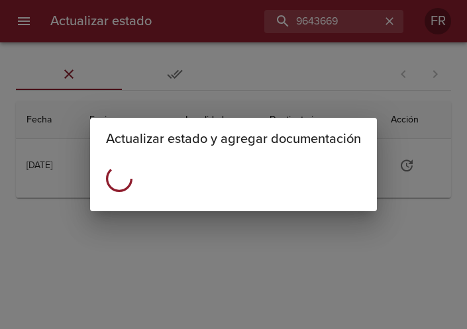
scroll to position [0, 0]
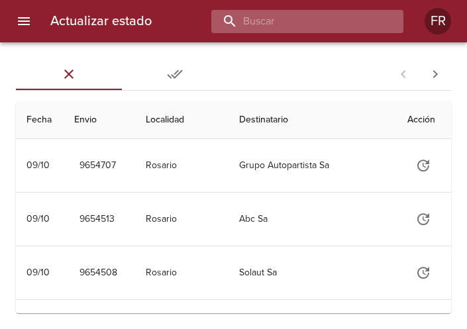
click at [325, 19] on input "buscar" at bounding box center [296, 21] width 170 height 23
type input "9644102"
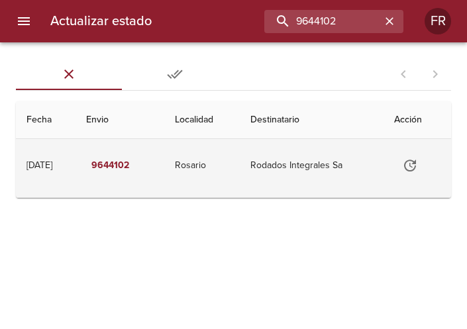
click at [416, 164] on icon "Tabla de envíos del cliente" at bounding box center [410, 166] width 12 height 12
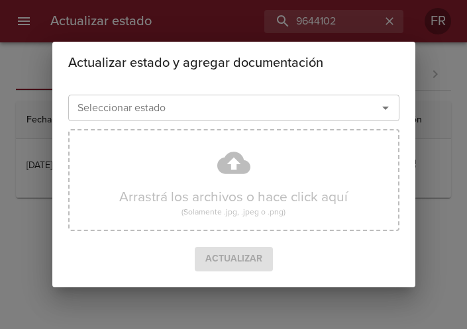
click at [380, 109] on icon "Abrir" at bounding box center [386, 108] width 16 height 16
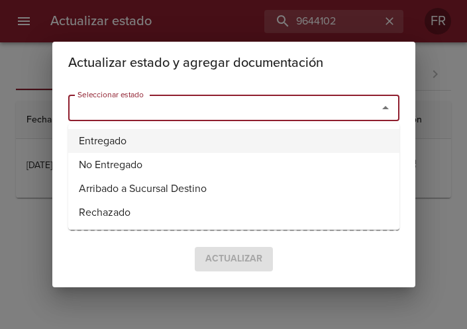
click at [172, 135] on li "Entregado" at bounding box center [233, 141] width 331 height 24
type input "Entregado"
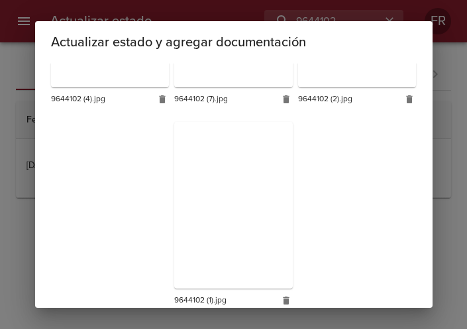
scroll to position [594, 0]
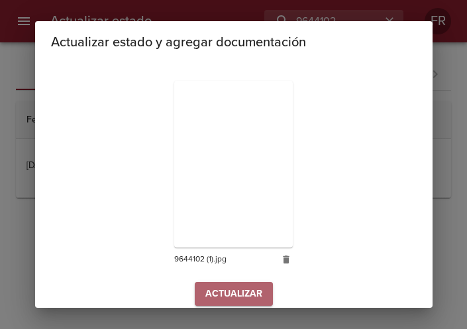
click at [222, 286] on span "Actualizar" at bounding box center [233, 294] width 57 height 17
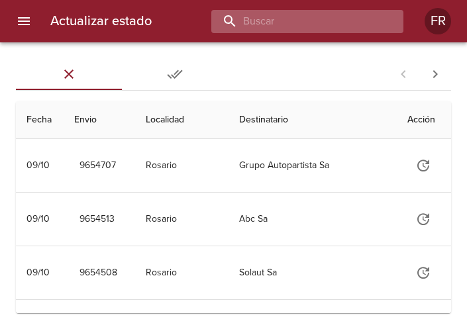
click at [357, 21] on input "buscar" at bounding box center [296, 21] width 170 height 23
type input "9643604"
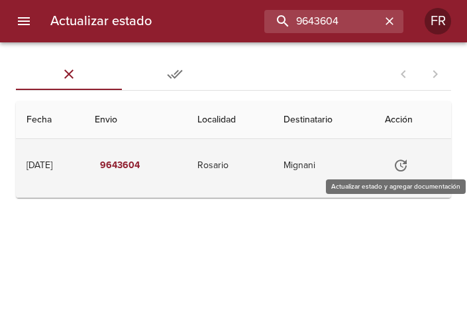
click at [407, 164] on icon "Tabla de envíos del cliente" at bounding box center [401, 166] width 12 height 12
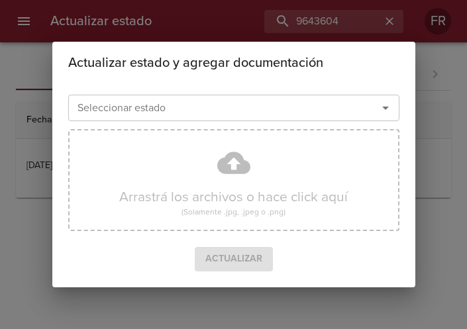
click at [379, 109] on icon "Abrir" at bounding box center [386, 108] width 16 height 16
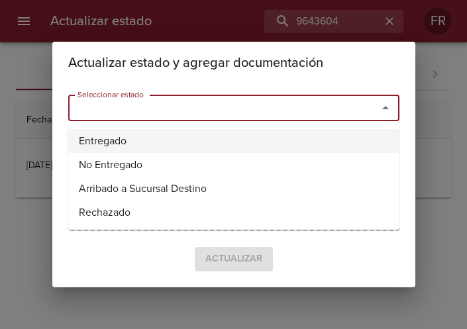
click at [127, 150] on li "Entregado" at bounding box center [233, 141] width 331 height 24
type input "Entregado"
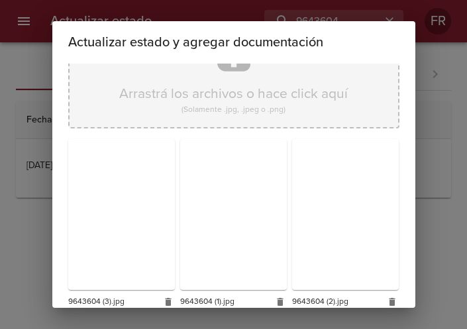
scroll to position [189, 0]
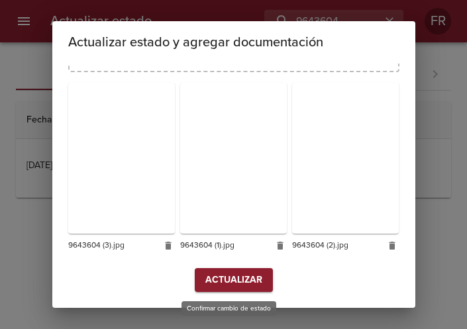
click at [224, 288] on span "Actualizar" at bounding box center [233, 280] width 57 height 17
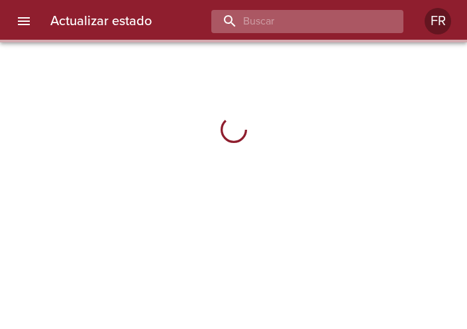
click at [347, 31] on input "buscar" at bounding box center [296, 21] width 170 height 23
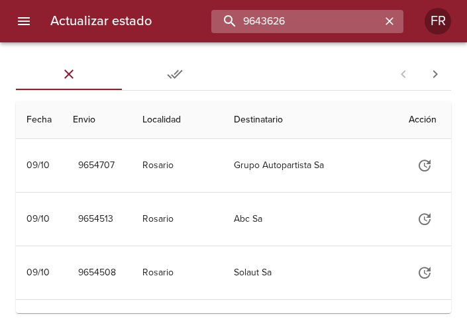
type input "9643626"
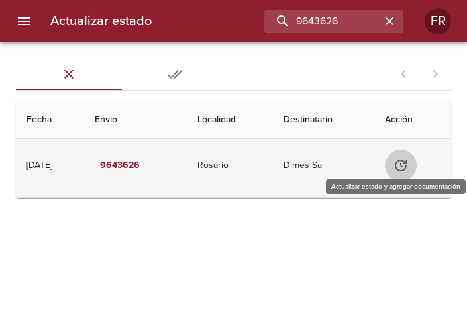
click at [407, 163] on icon "Tabla de envíos del cliente" at bounding box center [401, 166] width 16 height 16
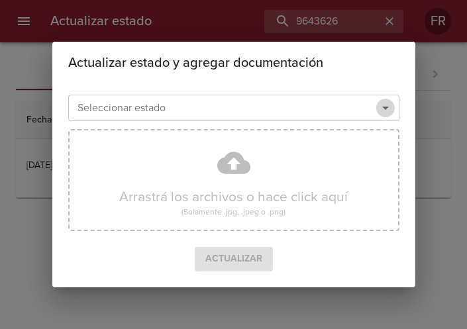
click at [385, 109] on icon "Abrir" at bounding box center [385, 108] width 7 height 3
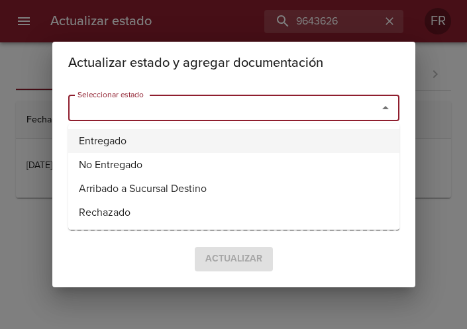
click at [172, 137] on li "Entregado" at bounding box center [233, 141] width 331 height 24
type input "Entregado"
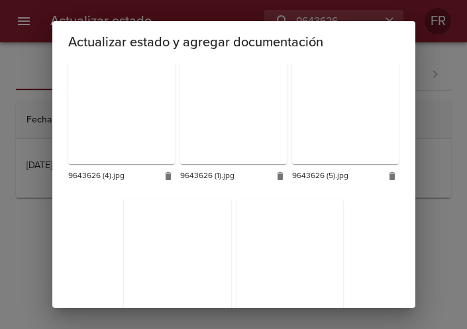
scroll to position [374, 0]
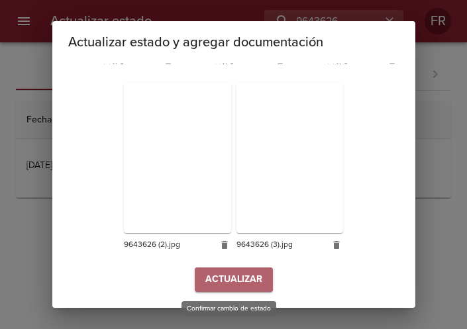
click at [219, 275] on span "Actualizar" at bounding box center [233, 280] width 57 height 17
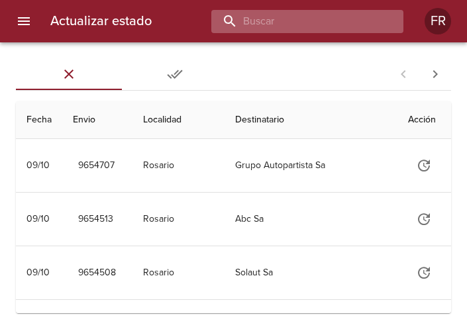
click at [325, 20] on input "buscar" at bounding box center [296, 21] width 170 height 23
type input "9614887"
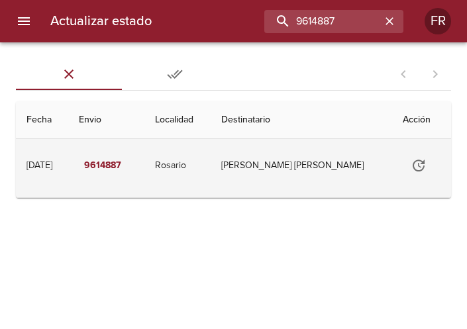
click at [416, 164] on icon "Tabla de envíos del cliente" at bounding box center [419, 166] width 12 height 12
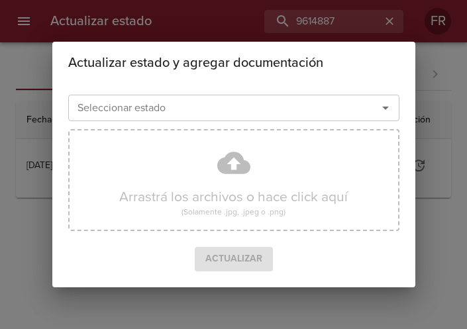
click at [385, 112] on icon "Abrir" at bounding box center [386, 108] width 16 height 16
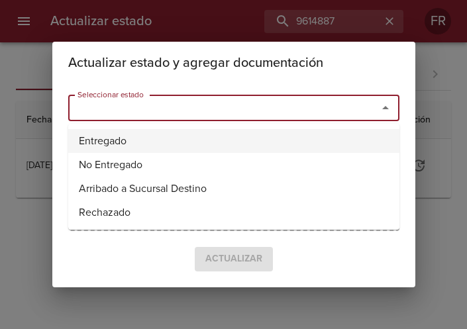
click at [193, 144] on li "Entregado" at bounding box center [233, 141] width 331 height 24
type input "Entregado"
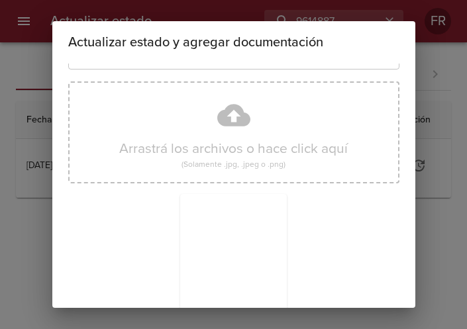
scroll to position [189, 0]
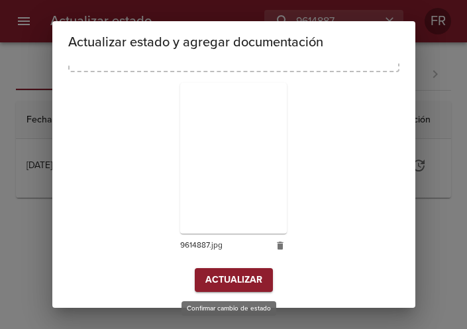
click at [235, 281] on span "Actualizar" at bounding box center [233, 280] width 57 height 17
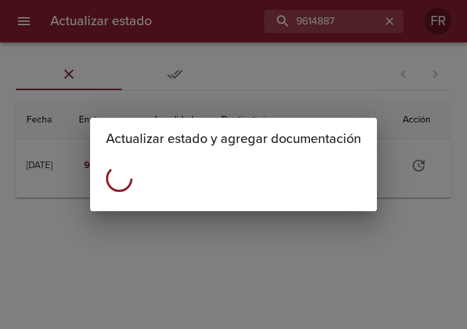
scroll to position [0, 0]
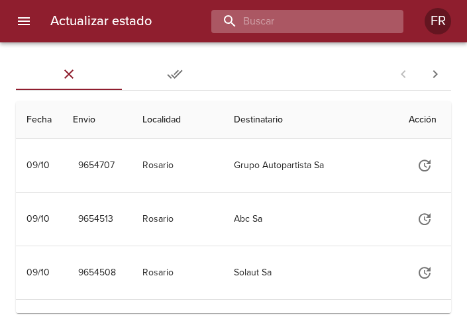
click at [309, 29] on input "buscar" at bounding box center [296, 21] width 170 height 23
type input "9631684"
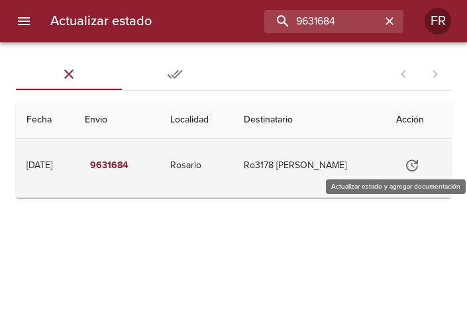
click at [417, 164] on icon "Tabla de envíos del cliente" at bounding box center [412, 166] width 16 height 16
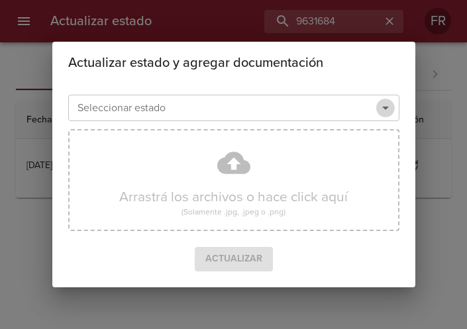
click at [390, 107] on icon "Abrir" at bounding box center [386, 108] width 16 height 16
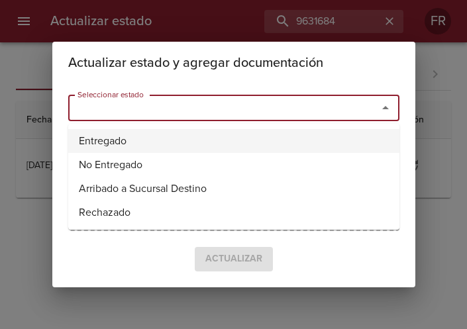
click at [259, 131] on li "Entregado" at bounding box center [233, 141] width 331 height 24
type input "Entregado"
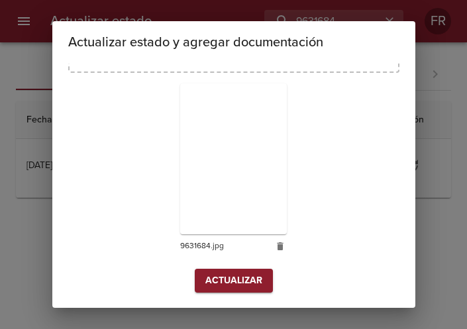
scroll to position [189, 0]
click at [210, 268] on button "Actualizar" at bounding box center [234, 280] width 78 height 25
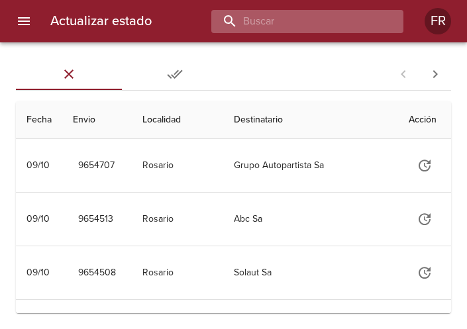
click at [316, 19] on input "buscar" at bounding box center [296, 21] width 170 height 23
type input "9643616"
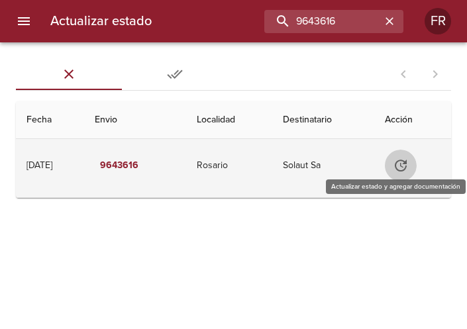
click at [394, 156] on button "Tabla de envíos del cliente" at bounding box center [401, 166] width 32 height 32
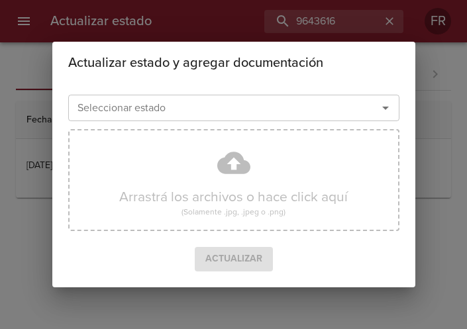
click at [388, 109] on icon "Abrir" at bounding box center [386, 108] width 16 height 16
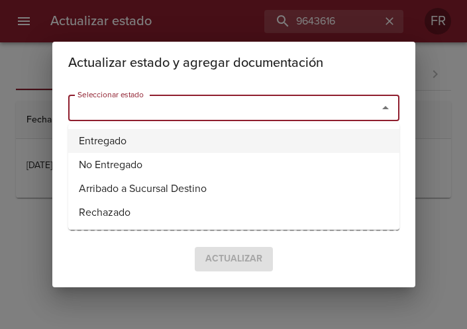
click at [218, 134] on li "Entregado" at bounding box center [233, 141] width 331 height 24
type input "Entregado"
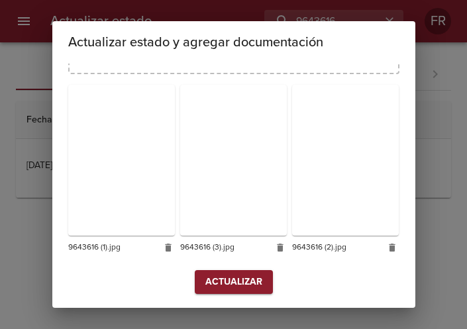
scroll to position [189, 0]
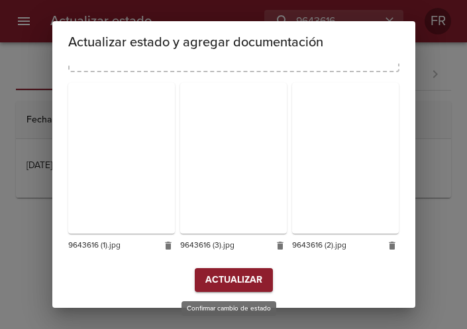
click at [219, 280] on span "Actualizar" at bounding box center [233, 280] width 57 height 17
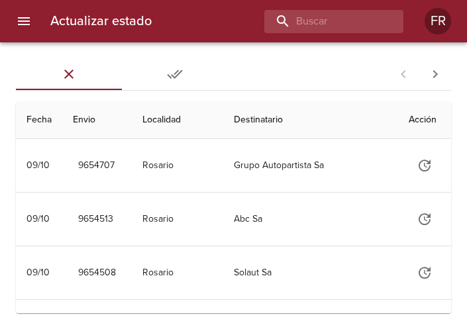
drag, startPoint x: 354, startPoint y: 34, endPoint x: 347, endPoint y: 23, distance: 14.0
click at [354, 34] on div "Actualizar estado FR" at bounding box center [233, 21] width 467 height 42
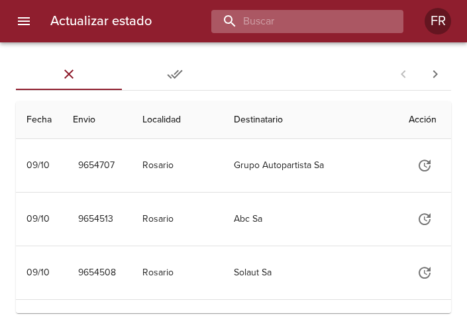
click at [340, 16] on input "buscar" at bounding box center [296, 21] width 170 height 23
type input "9630655"
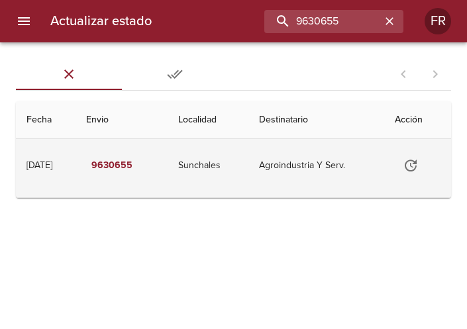
click at [412, 162] on icon "Tabla de envíos del cliente" at bounding box center [411, 166] width 16 height 16
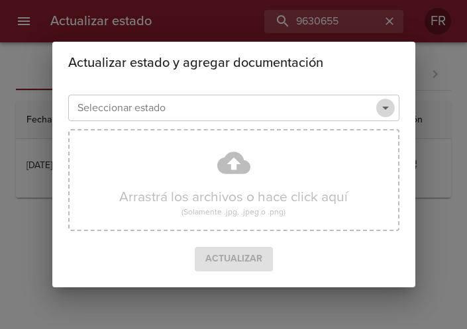
click at [389, 105] on icon "Abrir" at bounding box center [386, 108] width 16 height 16
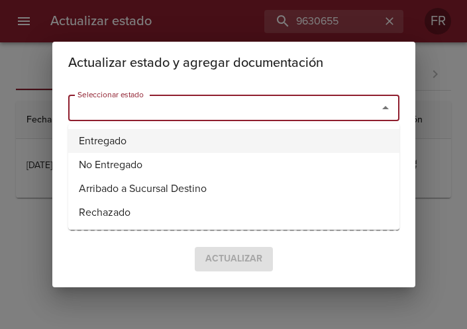
click at [191, 144] on li "Entregado" at bounding box center [233, 141] width 331 height 24
type input "Entregado"
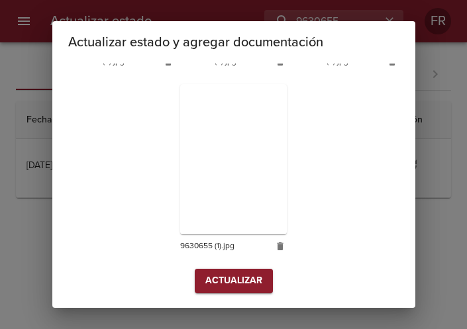
scroll to position [374, 0]
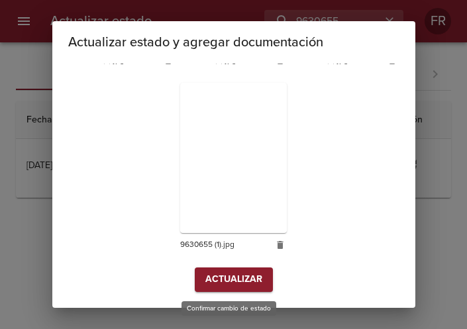
click at [195, 275] on button "Actualizar" at bounding box center [234, 280] width 78 height 25
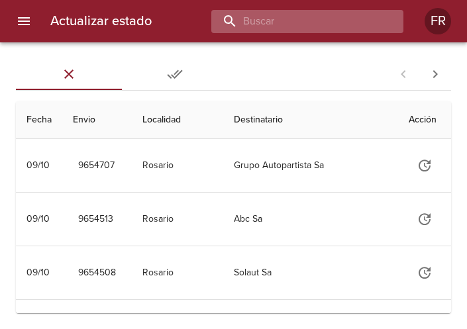
click at [315, 27] on input "buscar" at bounding box center [296, 21] width 170 height 23
type input "9630049"
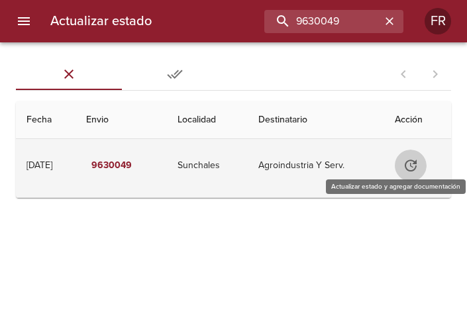
click at [416, 162] on icon "Tabla de envíos del cliente" at bounding box center [411, 166] width 16 height 16
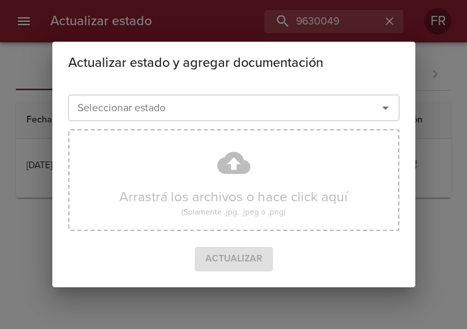
click at [384, 103] on icon "Abrir" at bounding box center [386, 108] width 16 height 16
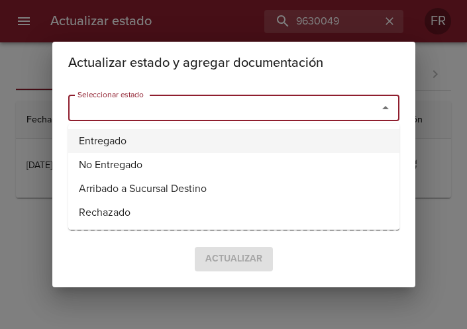
click at [205, 135] on li "Entregado" at bounding box center [233, 141] width 331 height 24
type input "Entregado"
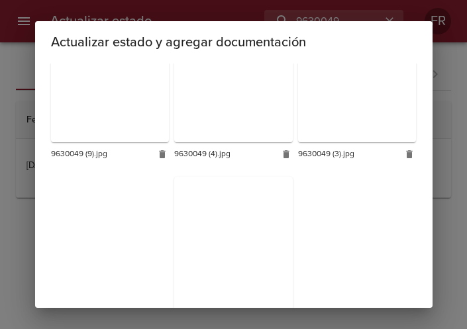
scroll to position [791, 0]
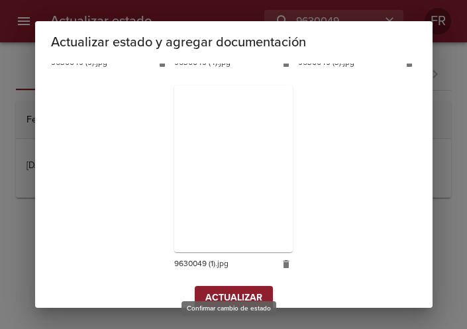
click at [252, 290] on span "Actualizar" at bounding box center [233, 298] width 57 height 17
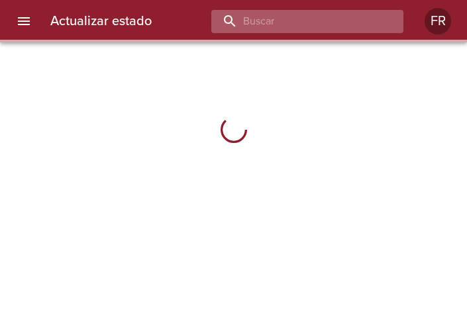
click at [315, 21] on input "buscar" at bounding box center [296, 21] width 170 height 23
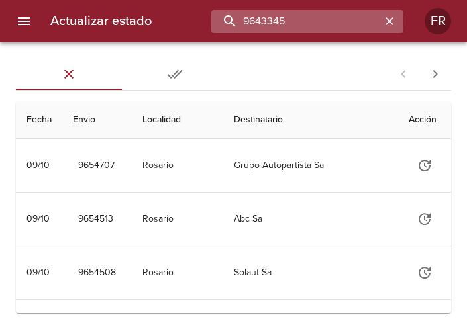
type input "9643345"
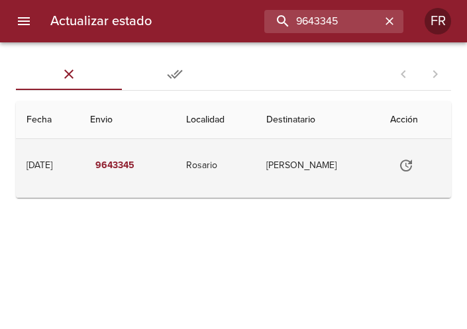
click at [412, 160] on icon "Tabla de envíos del cliente" at bounding box center [406, 166] width 12 height 12
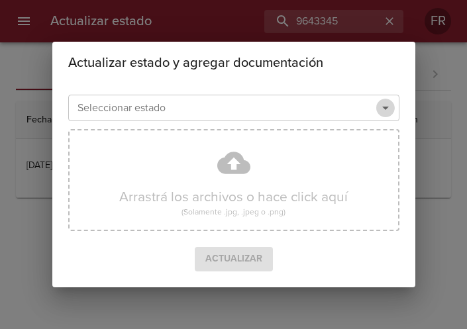
click at [388, 113] on icon "Abrir" at bounding box center [386, 108] width 16 height 16
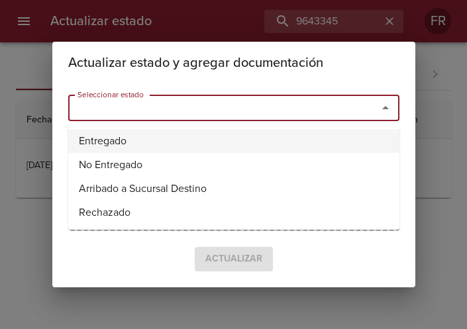
click at [229, 132] on li "Entregado" at bounding box center [233, 141] width 331 height 24
type input "Entregado"
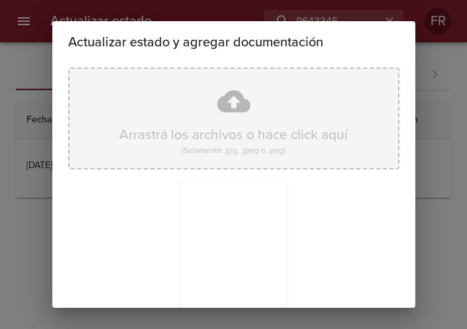
scroll to position [189, 0]
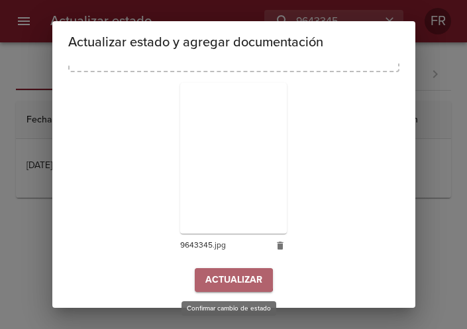
click at [217, 280] on span "Actualizar" at bounding box center [233, 280] width 57 height 17
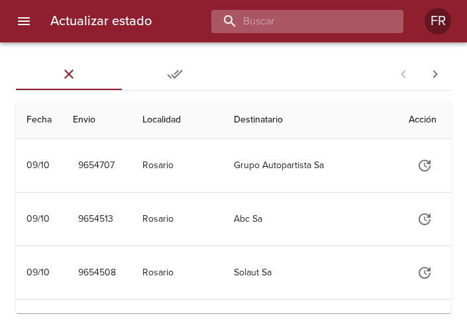
click at [329, 29] on input "buscar" at bounding box center [296, 21] width 170 height 23
type input "9600801"
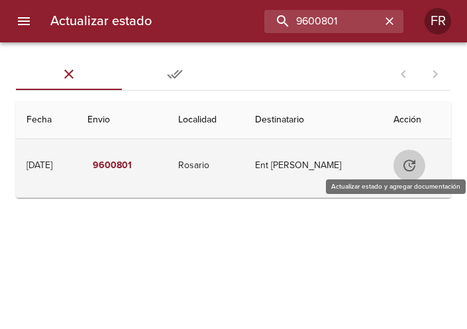
click at [418, 166] on icon "Tabla de envíos del cliente" at bounding box center [410, 166] width 16 height 16
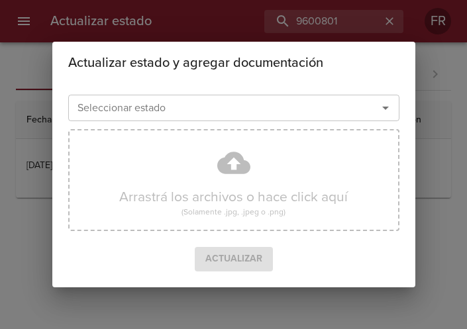
click at [388, 109] on icon "Abrir" at bounding box center [386, 108] width 16 height 16
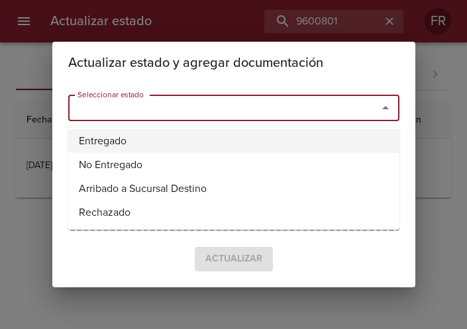
click at [169, 145] on li "Entregado" at bounding box center [233, 141] width 331 height 24
type input "Entregado"
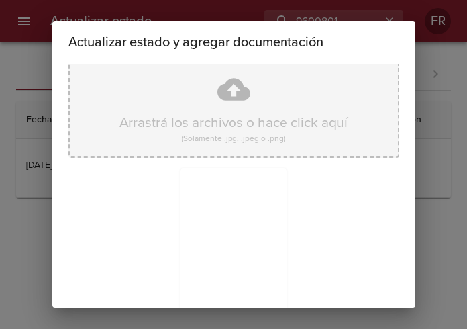
scroll to position [189, 0]
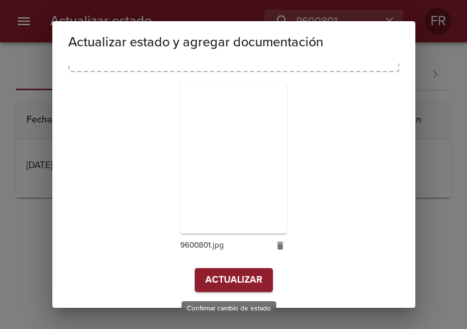
click at [244, 278] on span "Actualizar" at bounding box center [233, 280] width 57 height 17
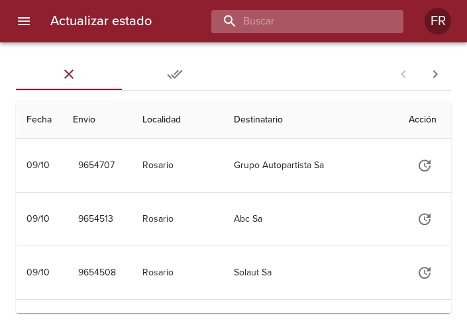
click at [288, 28] on input "buscar" at bounding box center [296, 21] width 170 height 23
type input "9600828"
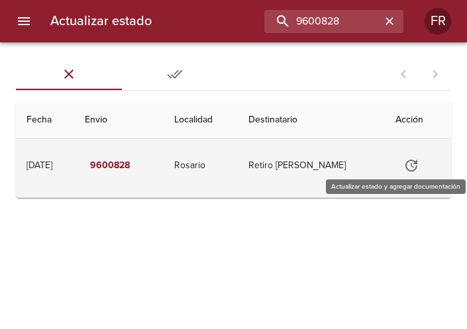
click at [416, 164] on icon "Tabla de envíos del cliente" at bounding box center [412, 166] width 12 height 12
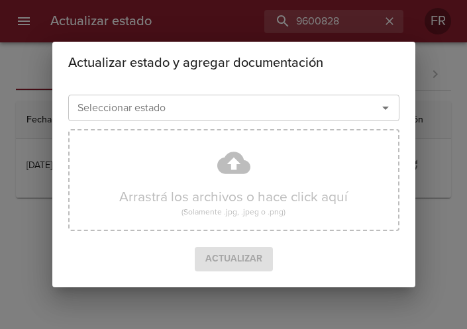
click at [382, 109] on icon "Abrir" at bounding box center [386, 108] width 16 height 16
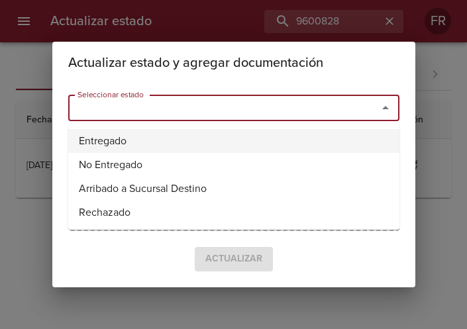
click at [222, 131] on li "Entregado" at bounding box center [233, 141] width 331 height 24
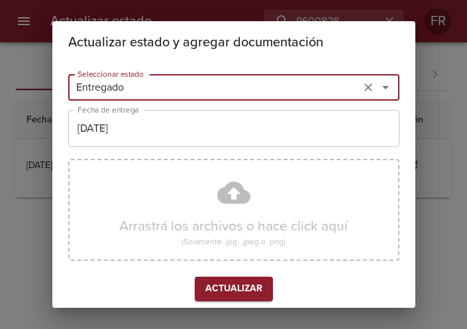
type input "Entregado"
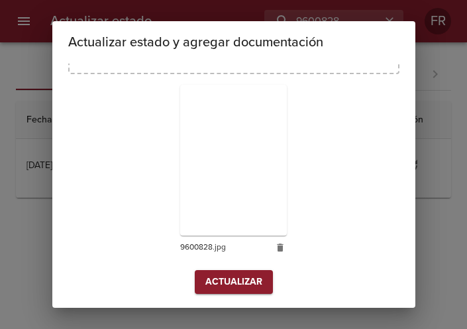
scroll to position [189, 0]
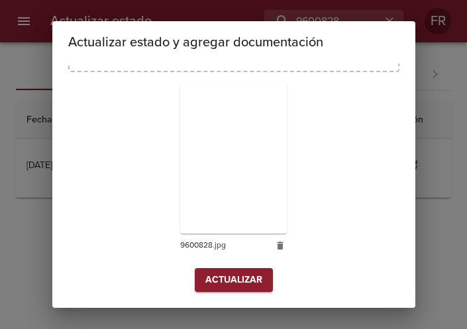
click at [221, 279] on span "Actualizar" at bounding box center [233, 280] width 57 height 17
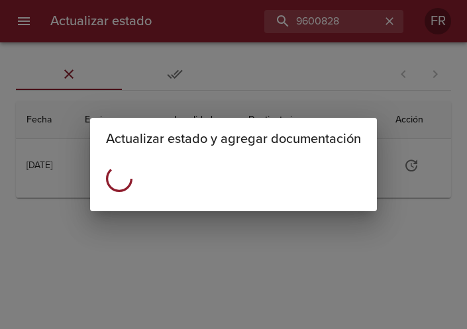
scroll to position [0, 0]
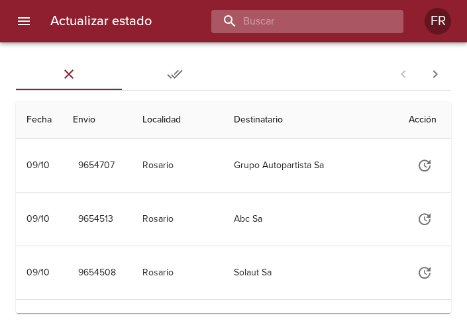
drag, startPoint x: 0, startPoint y: 0, endPoint x: 321, endPoint y: 19, distance: 321.3
click at [321, 19] on input "buscar" at bounding box center [296, 21] width 170 height 23
type input "9643675"
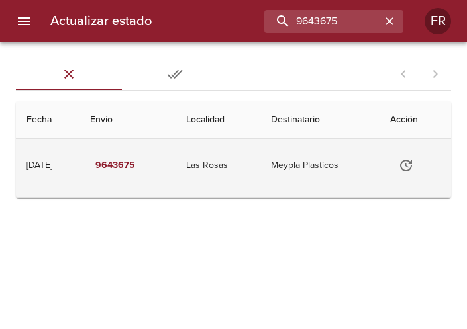
click at [412, 164] on icon "Tabla de envíos del cliente" at bounding box center [406, 166] width 12 height 12
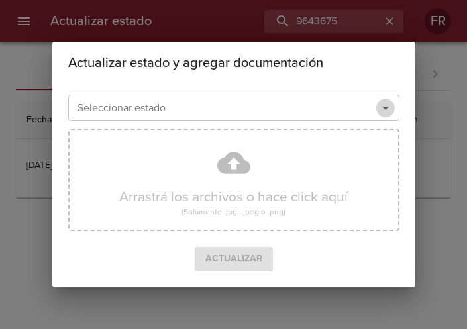
click at [384, 107] on icon "Abrir" at bounding box center [385, 108] width 7 height 3
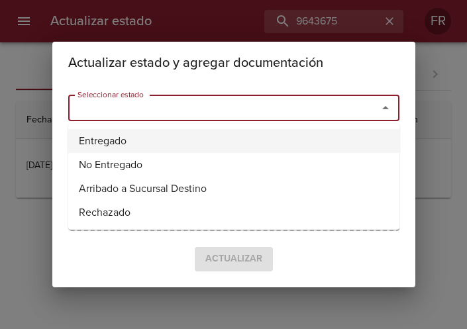
click at [190, 134] on li "Entregado" at bounding box center [233, 141] width 331 height 24
type input "Entregado"
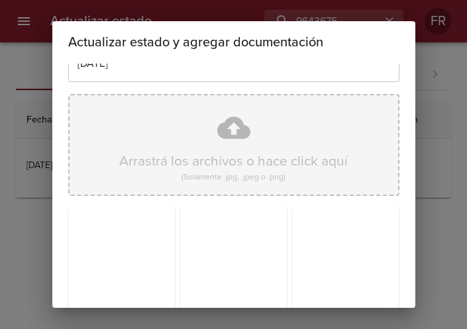
scroll to position [189, 0]
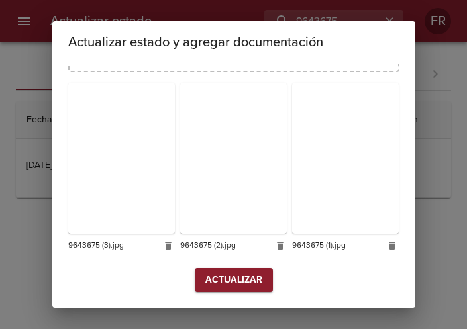
click at [215, 277] on span "Actualizar" at bounding box center [233, 280] width 57 height 17
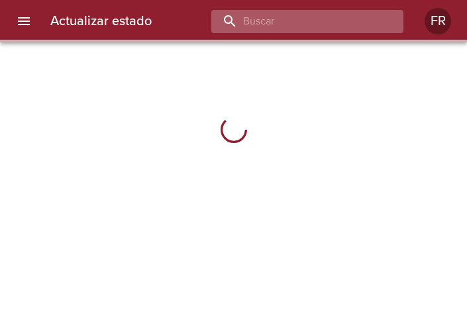
click at [294, 25] on input "buscar" at bounding box center [296, 21] width 170 height 23
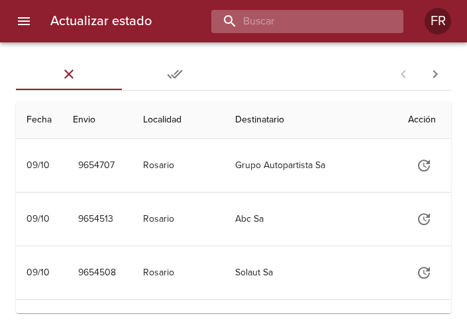
type input "4"
type input "9643354"
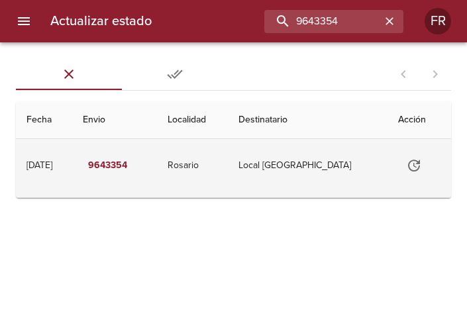
click at [414, 167] on icon "Tabla de envíos del cliente" at bounding box center [414, 166] width 16 height 16
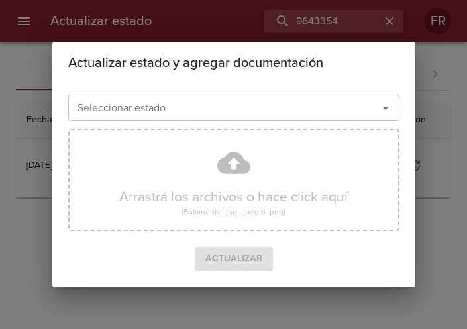
click at [388, 107] on icon "Abrir" at bounding box center [385, 108] width 7 height 3
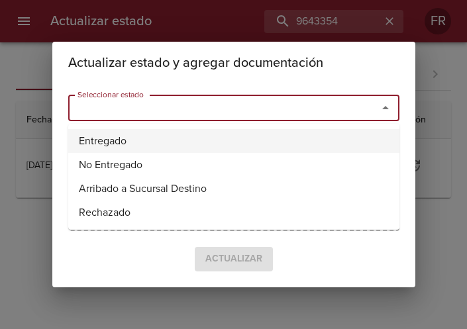
click at [219, 140] on li "Entregado" at bounding box center [233, 141] width 331 height 24
type input "Entregado"
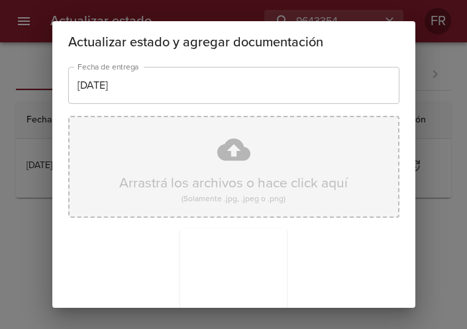
scroll to position [189, 0]
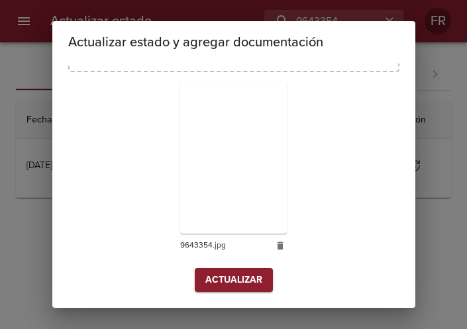
click at [244, 270] on button "Actualizar" at bounding box center [234, 280] width 78 height 25
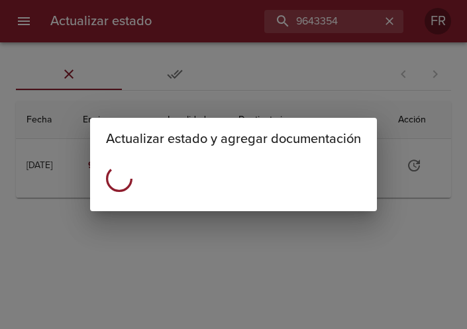
scroll to position [0, 0]
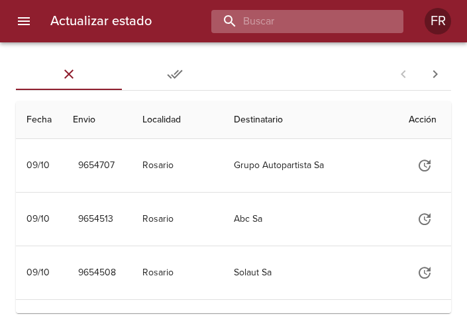
click at [314, 19] on input "buscar" at bounding box center [296, 21] width 170 height 23
type input "9649810"
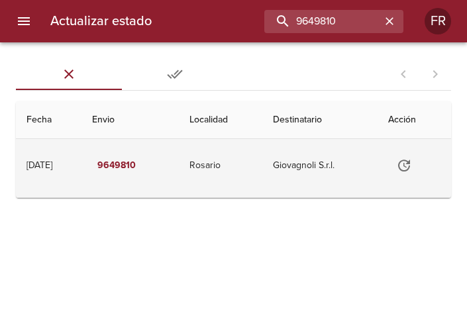
click at [408, 164] on icon "Tabla de envíos del cliente" at bounding box center [404, 166] width 12 height 12
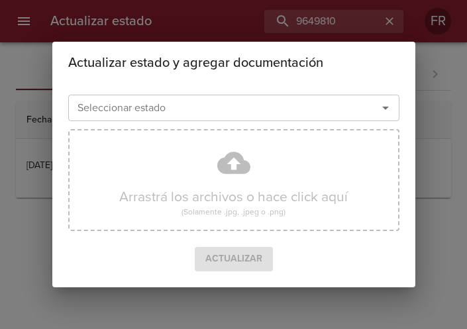
click at [380, 111] on icon "Abrir" at bounding box center [386, 108] width 16 height 16
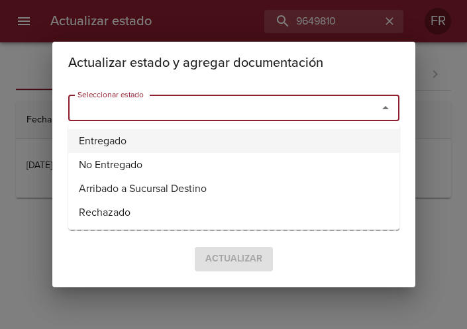
click at [194, 141] on li "Entregado" at bounding box center [233, 141] width 331 height 24
type input "Entregado"
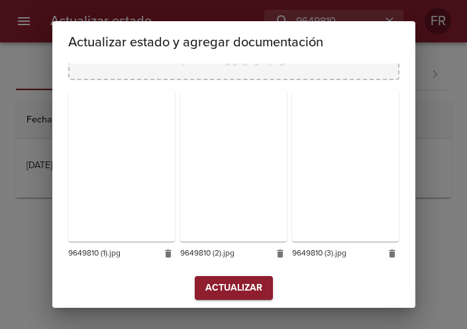
scroll to position [189, 0]
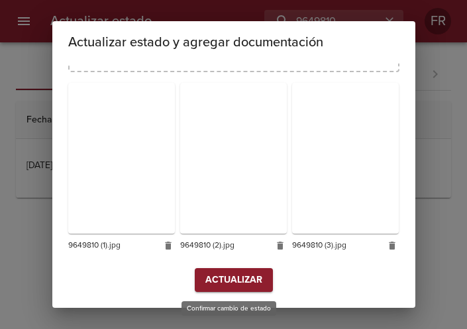
click at [225, 272] on button "Actualizar" at bounding box center [234, 280] width 78 height 25
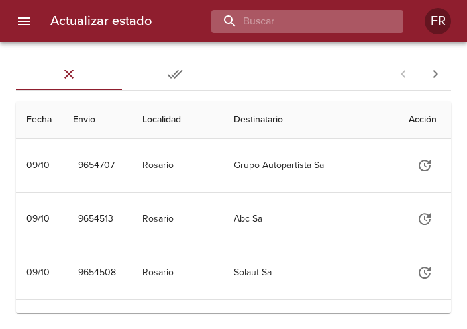
click at [368, 23] on input "buscar" at bounding box center [296, 21] width 170 height 23
type input "9649839"
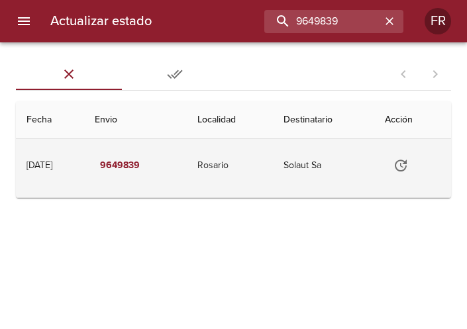
click at [404, 160] on icon "Tabla de envíos del cliente" at bounding box center [401, 166] width 16 height 16
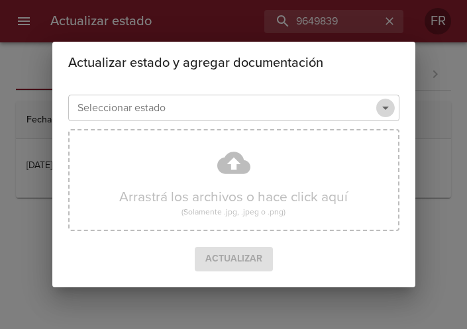
click at [385, 110] on icon "Abrir" at bounding box center [386, 108] width 16 height 16
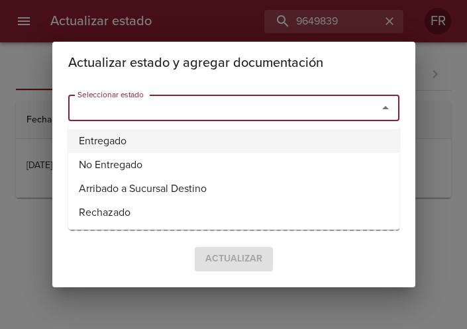
click at [163, 135] on li "Entregado" at bounding box center [233, 141] width 331 height 24
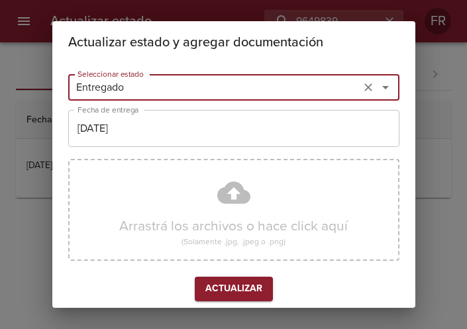
type input "Entregado"
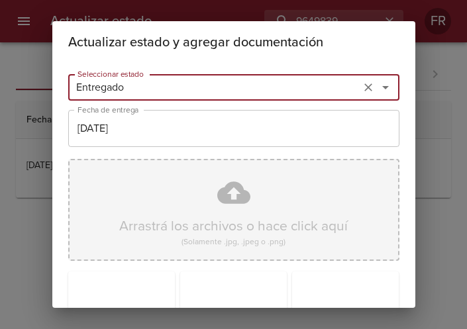
scroll to position [189, 0]
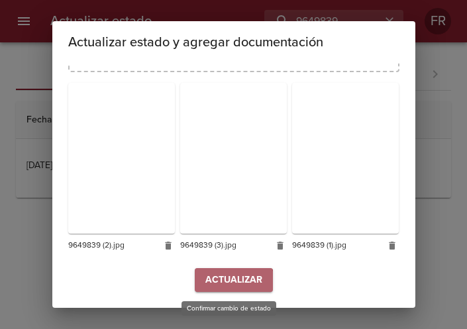
click at [225, 283] on span "Actualizar" at bounding box center [233, 280] width 57 height 17
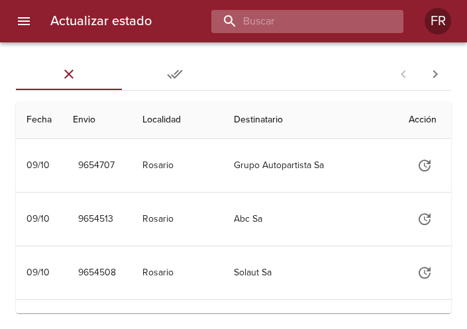
click at [335, 25] on input "buscar" at bounding box center [296, 21] width 170 height 23
type input "9649829"
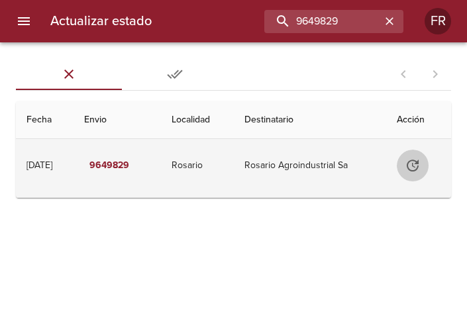
click at [416, 160] on icon "Tabla de envíos del cliente" at bounding box center [413, 166] width 12 height 12
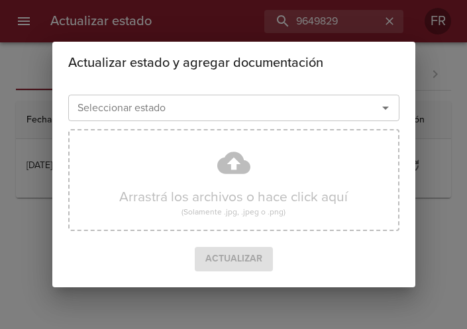
click at [386, 113] on icon "Abrir" at bounding box center [386, 108] width 16 height 16
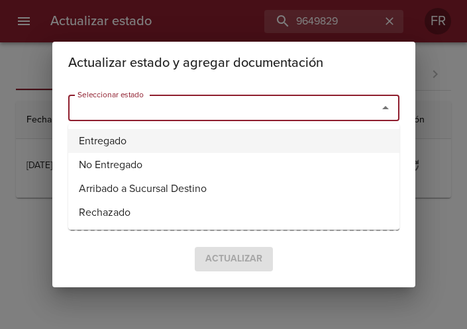
click at [166, 133] on li "Entregado" at bounding box center [233, 141] width 331 height 24
type input "Entregado"
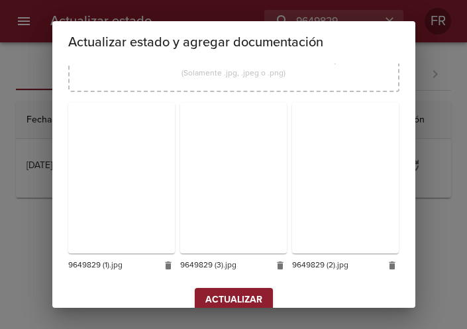
scroll to position [189, 0]
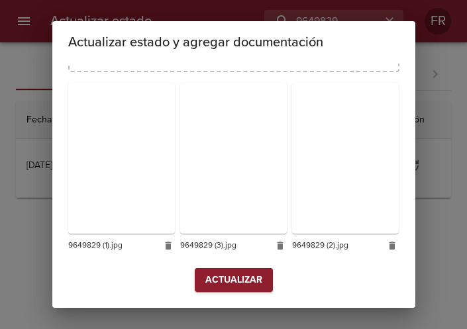
click at [228, 278] on span "Actualizar" at bounding box center [233, 280] width 57 height 17
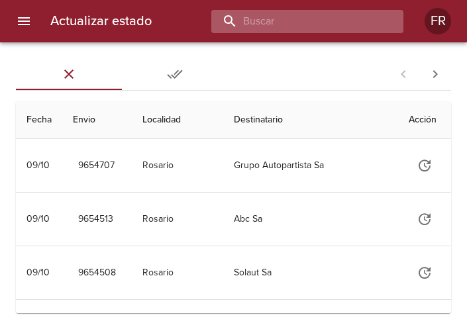
click at [325, 25] on input "buscar" at bounding box center [296, 21] width 170 height 23
type input "9650101"
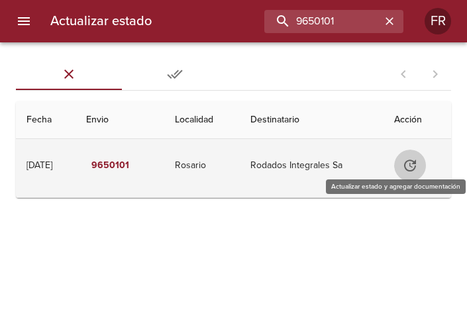
click at [408, 158] on icon "Tabla de envíos del cliente" at bounding box center [410, 166] width 16 height 16
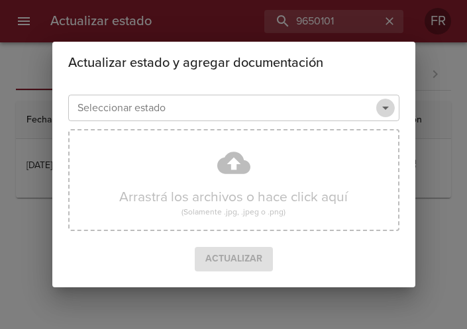
click at [381, 113] on icon "Abrir" at bounding box center [386, 108] width 16 height 16
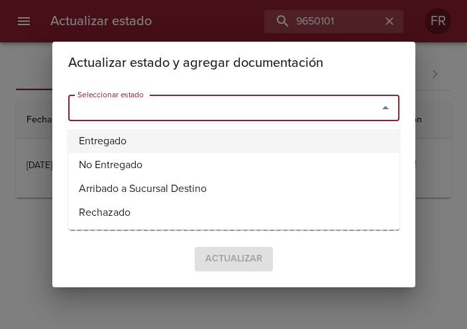
click at [144, 136] on li "Entregado" at bounding box center [233, 141] width 331 height 24
type input "Entregado"
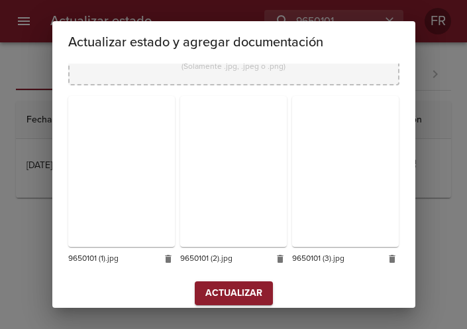
scroll to position [189, 0]
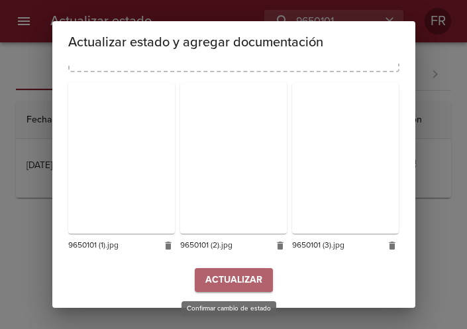
click at [221, 274] on span "Actualizar" at bounding box center [233, 280] width 57 height 17
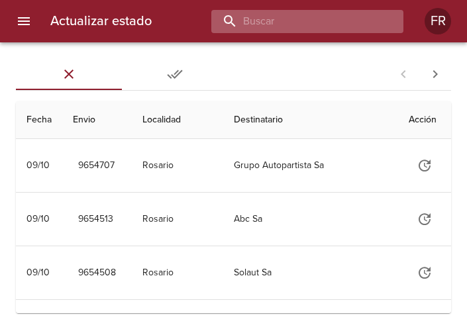
click at [288, 23] on input "buscar" at bounding box center [296, 21] width 170 height 23
type input "9603854"
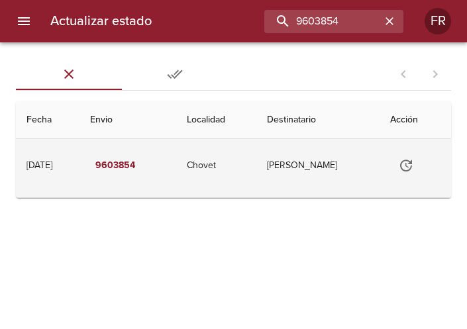
click at [408, 170] on icon "Tabla de envíos del cliente" at bounding box center [406, 166] width 12 height 12
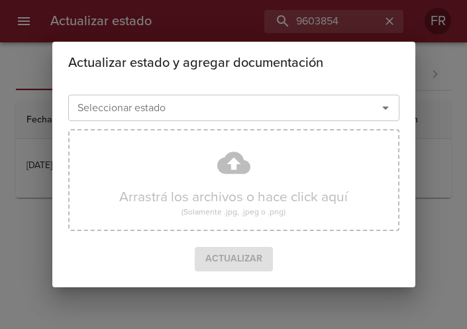
click at [390, 109] on icon "Abrir" at bounding box center [386, 108] width 16 height 16
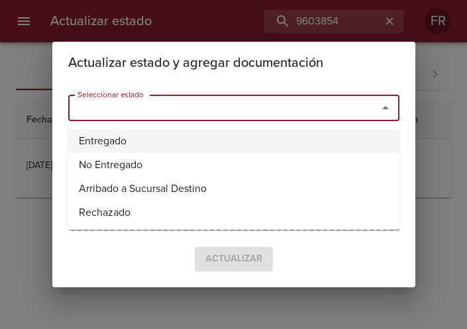
click at [194, 131] on li "Entregado" at bounding box center [233, 141] width 331 height 24
type input "Entregado"
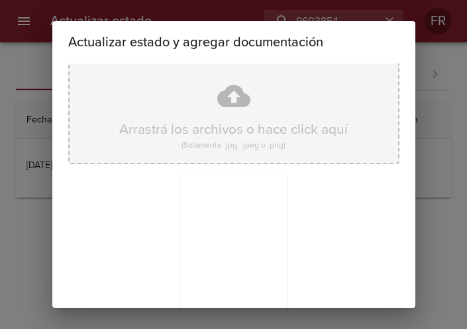
scroll to position [189, 0]
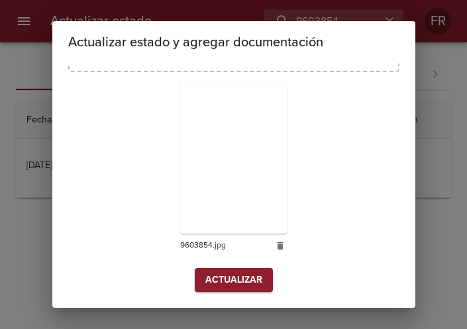
click at [230, 277] on span "Actualizar" at bounding box center [233, 280] width 57 height 17
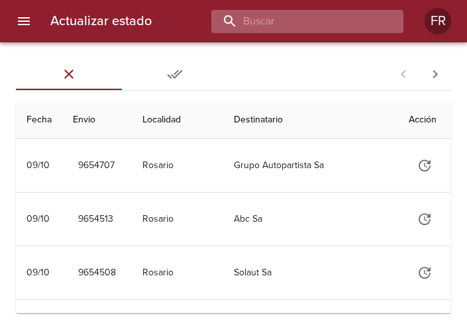
click at [344, 18] on input "buscar" at bounding box center [296, 21] width 170 height 23
type input "9627212"
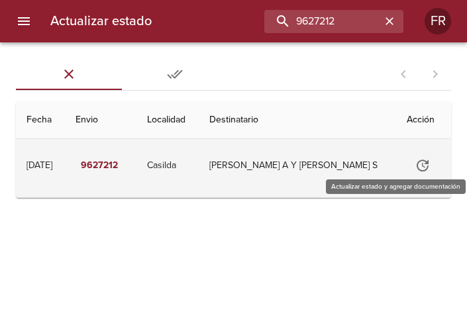
click at [420, 164] on icon "Tabla de envíos del cliente" at bounding box center [423, 166] width 12 height 12
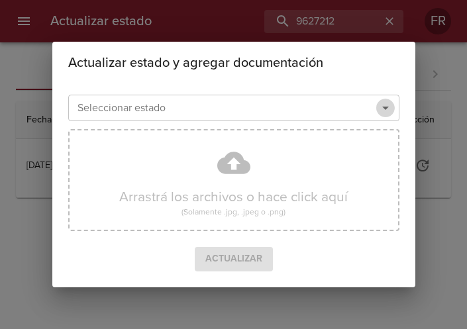
click at [386, 105] on icon "Abrir" at bounding box center [386, 108] width 16 height 16
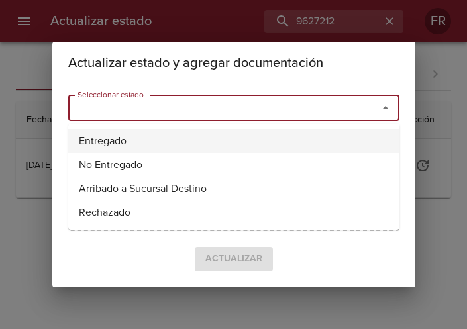
click at [201, 137] on li "Entregado" at bounding box center [233, 141] width 331 height 24
type input "Entregado"
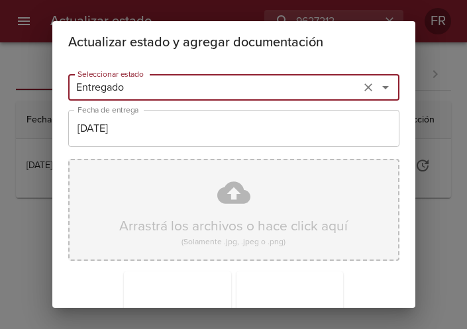
scroll to position [189, 0]
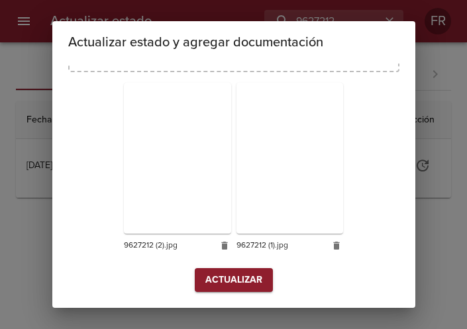
click at [221, 280] on span "Actualizar" at bounding box center [233, 280] width 57 height 17
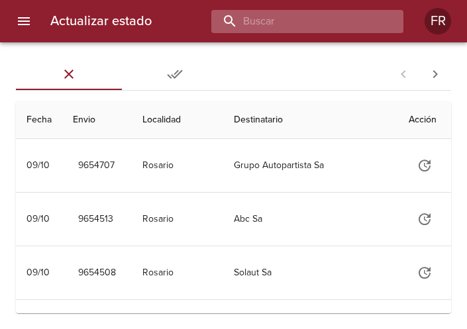
click at [373, 17] on input "buscar" at bounding box center [296, 21] width 170 height 23
type input "9635344"
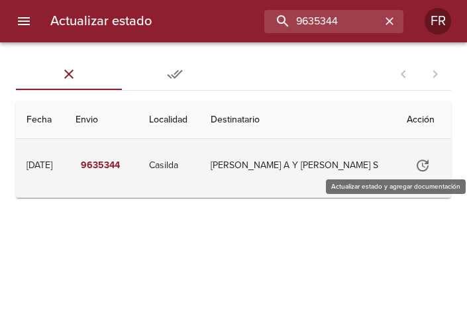
click at [422, 164] on icon "Tabla de envíos del cliente" at bounding box center [423, 166] width 12 height 12
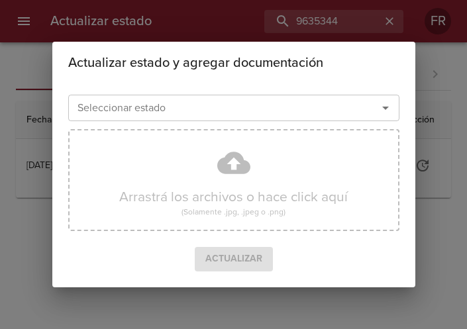
click at [383, 111] on icon "Abrir" at bounding box center [386, 108] width 16 height 16
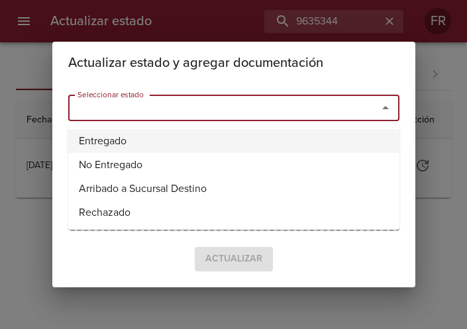
click at [195, 140] on li "Entregado" at bounding box center [233, 141] width 331 height 24
type input "Entregado"
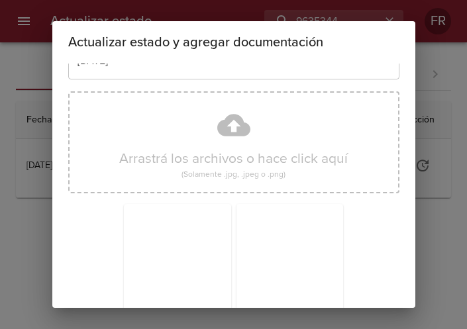
scroll to position [189, 0]
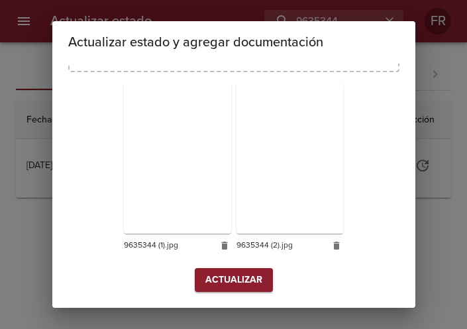
click at [225, 272] on span "Actualizar" at bounding box center [233, 280] width 57 height 17
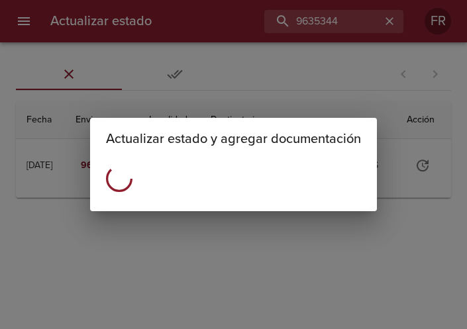
scroll to position [0, 0]
